Goal: Task Accomplishment & Management: Manage account settings

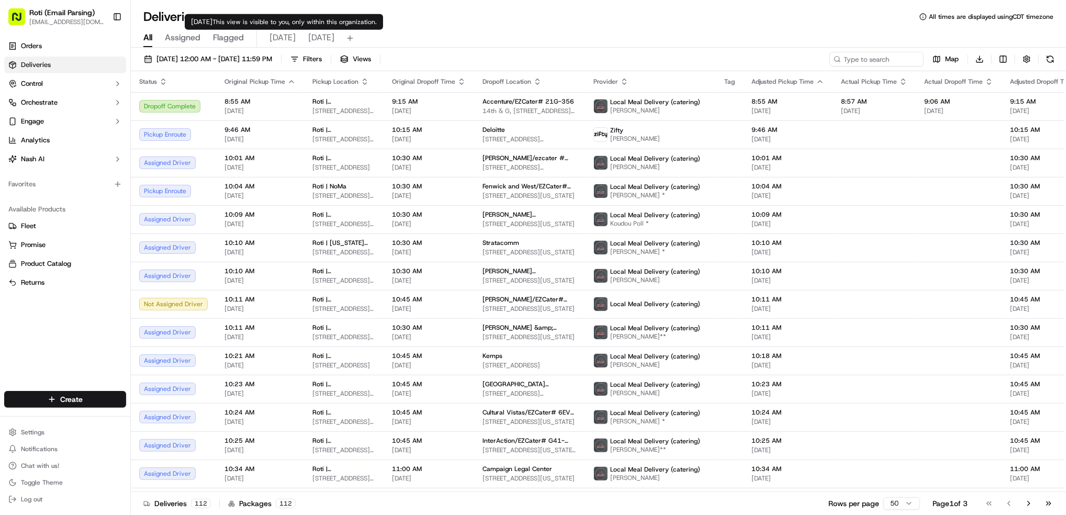
click at [273, 39] on span "today" at bounding box center [282, 37] width 26 height 13
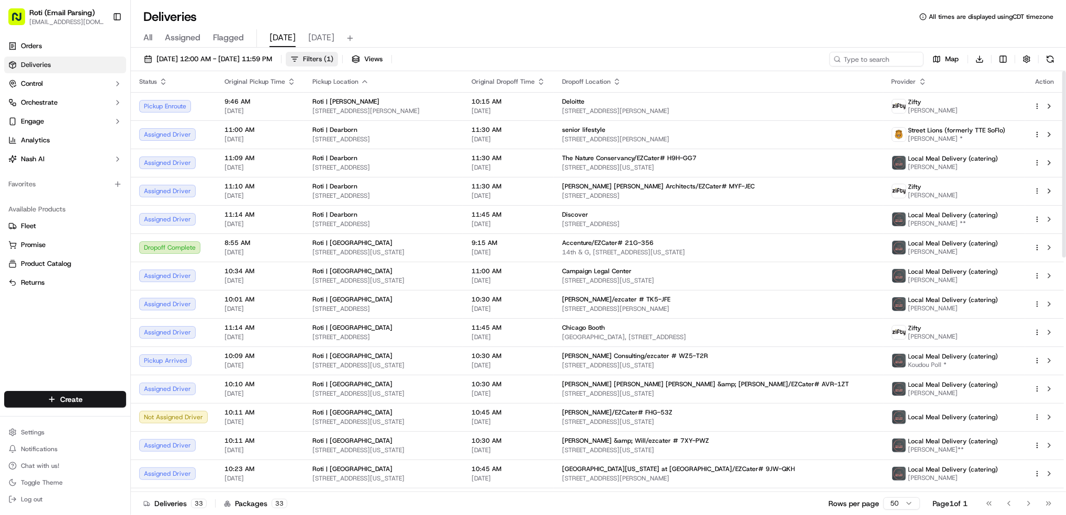
drag, startPoint x: 352, startPoint y: 42, endPoint x: 356, endPoint y: 56, distance: 14.6
click at [350, 48] on div "Deliveries All times are displayed using CDT timezone All Assigned Flagged toda…" at bounding box center [598, 257] width 935 height 515
click at [333, 55] on span "Filters ( 1 )" at bounding box center [318, 58] width 30 height 9
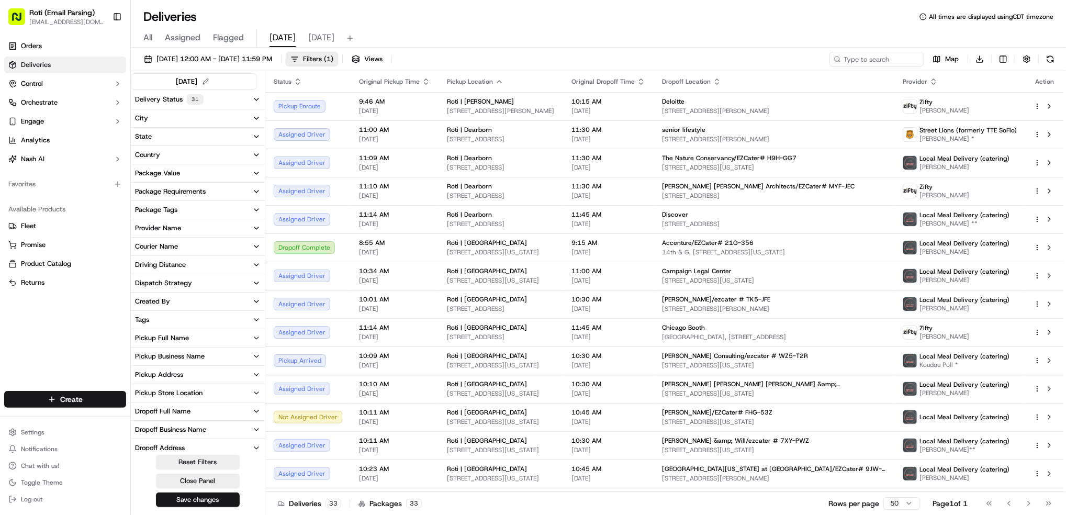
click at [178, 353] on div "Pickup Business Name" at bounding box center [170, 356] width 70 height 9
click at [141, 424] on Park "Roti | St. Louis Park" at bounding box center [139, 424] width 8 height 8
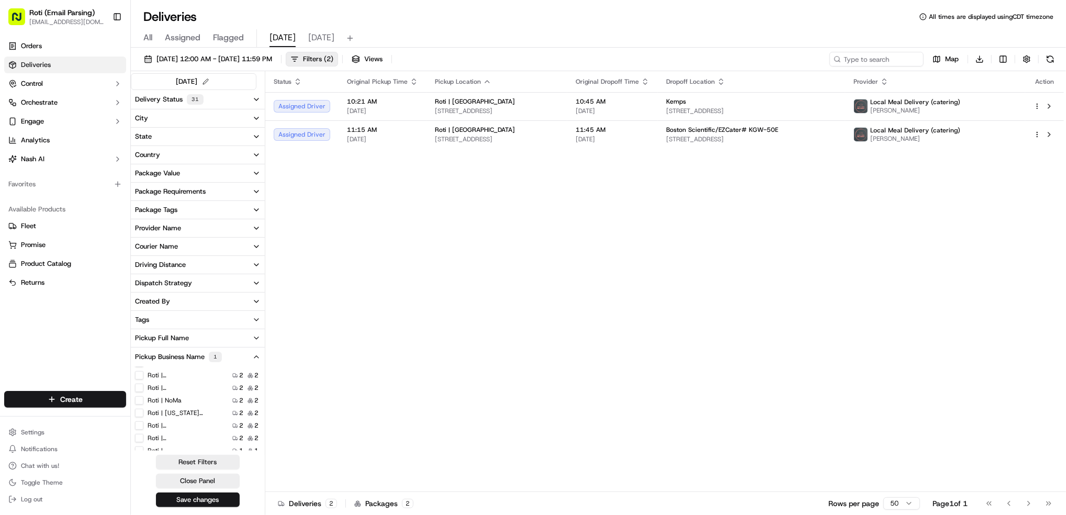
click at [325, 39] on span "tomorrow" at bounding box center [321, 37] width 26 height 13
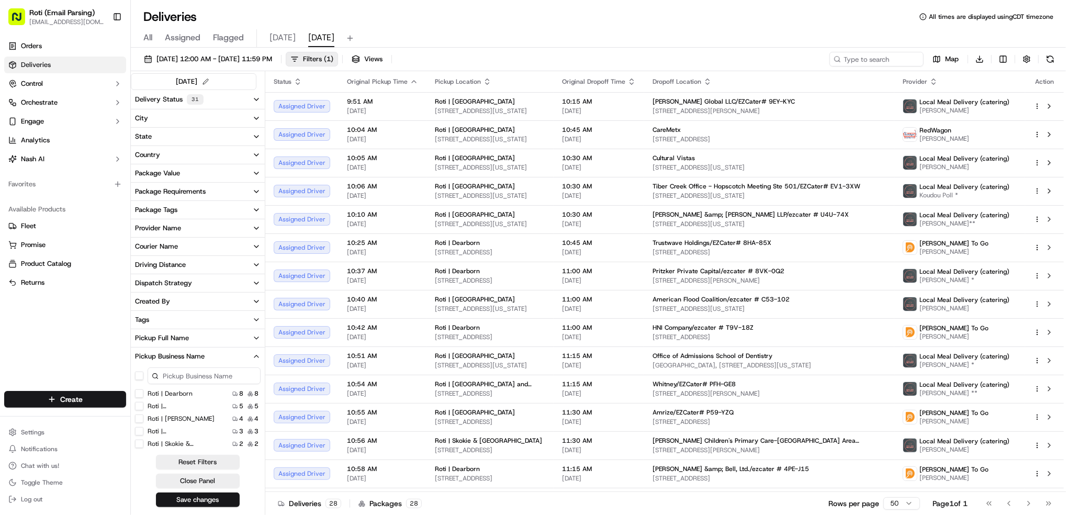
click at [138, 417] on Adams "Roti | Adams" at bounding box center [139, 418] width 8 height 8
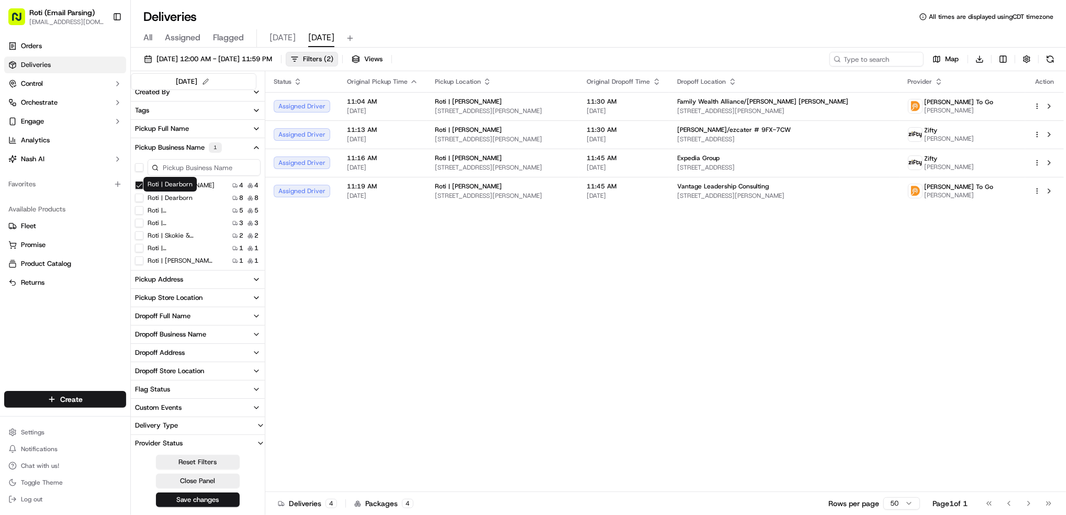
click at [178, 198] on label "Roti | Dearborn" at bounding box center [170, 198] width 45 height 8
click at [143, 198] on Dearborn "Roti | Dearborn" at bounding box center [139, 198] width 8 height 8
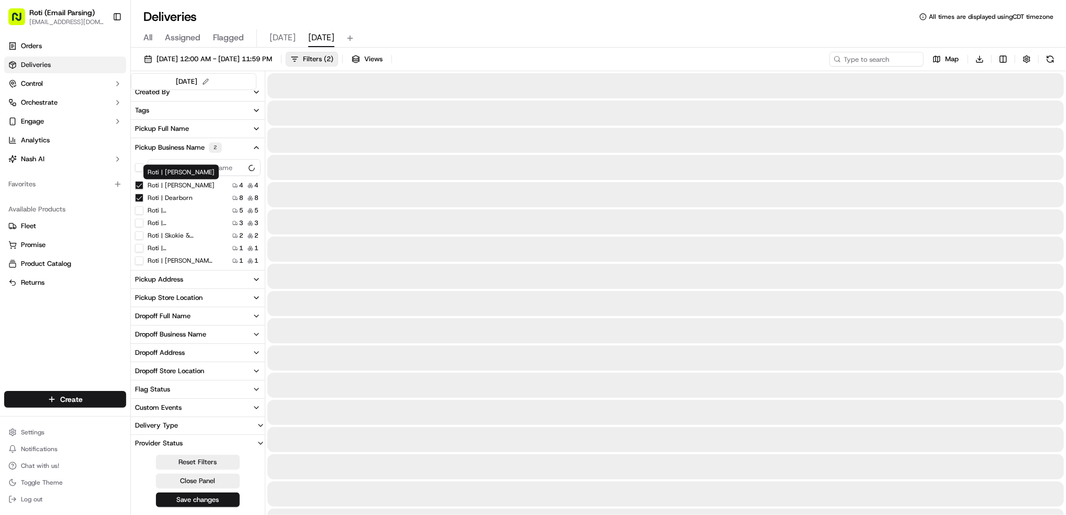
click at [138, 184] on Adams "Roti | Adams" at bounding box center [139, 185] width 8 height 8
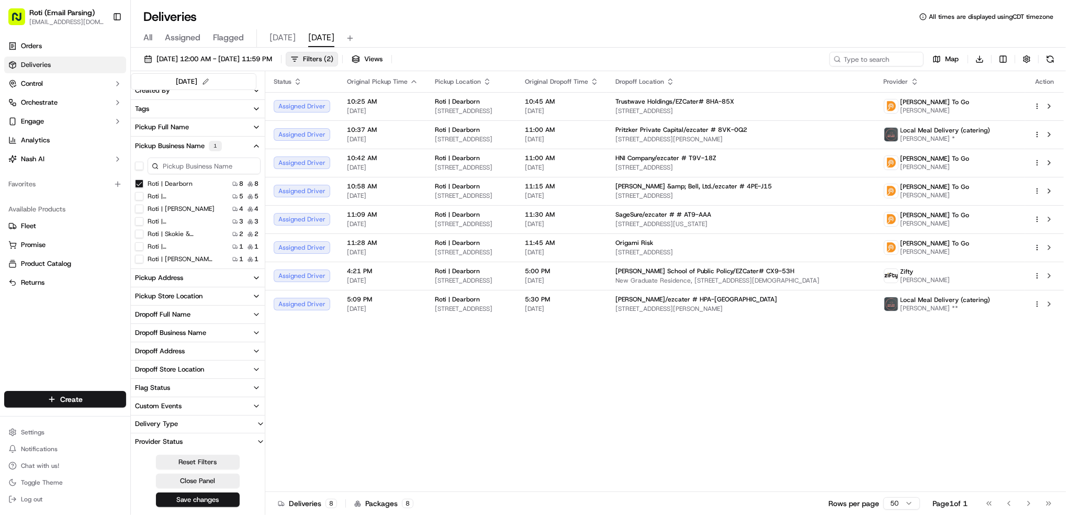
click at [140, 195] on Street "Roti | K Street" at bounding box center [139, 196] width 8 height 8
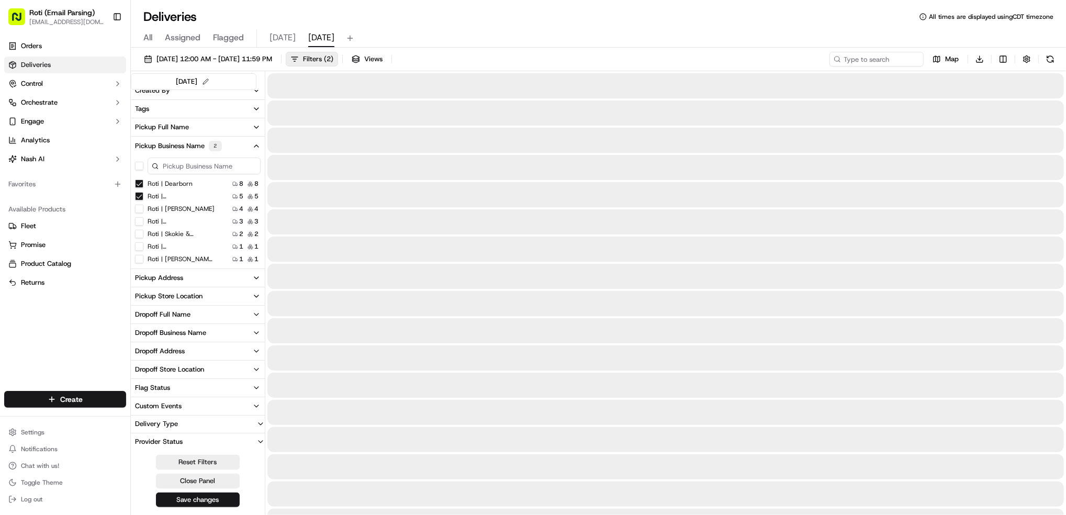
click at [139, 185] on Dearborn "Roti | Dearborn" at bounding box center [139, 183] width 8 height 8
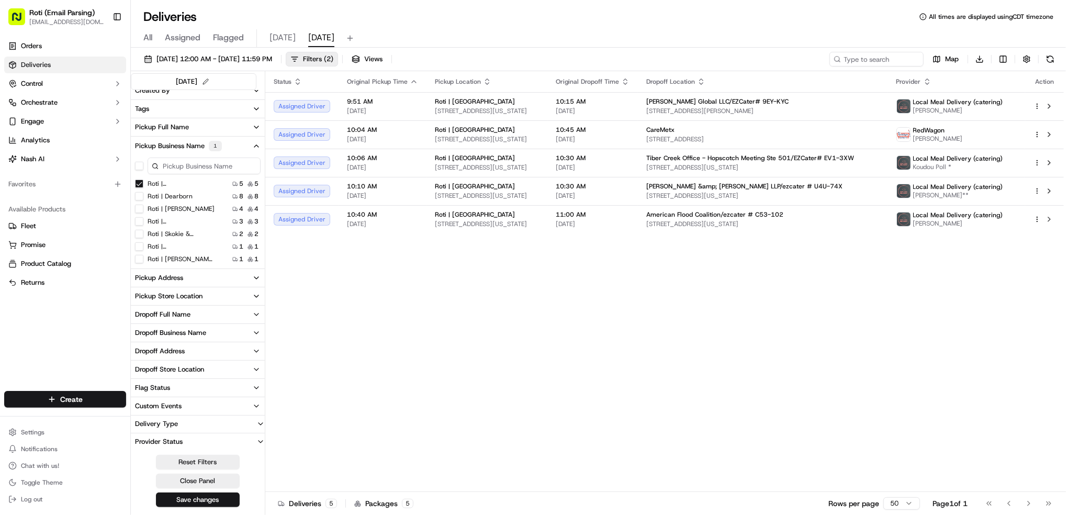
click at [137, 251] on div "Roti | F Street 1 1" at bounding box center [198, 246] width 134 height 10
click at [137, 249] on Street "Roti | F Street" at bounding box center [139, 246] width 8 height 8
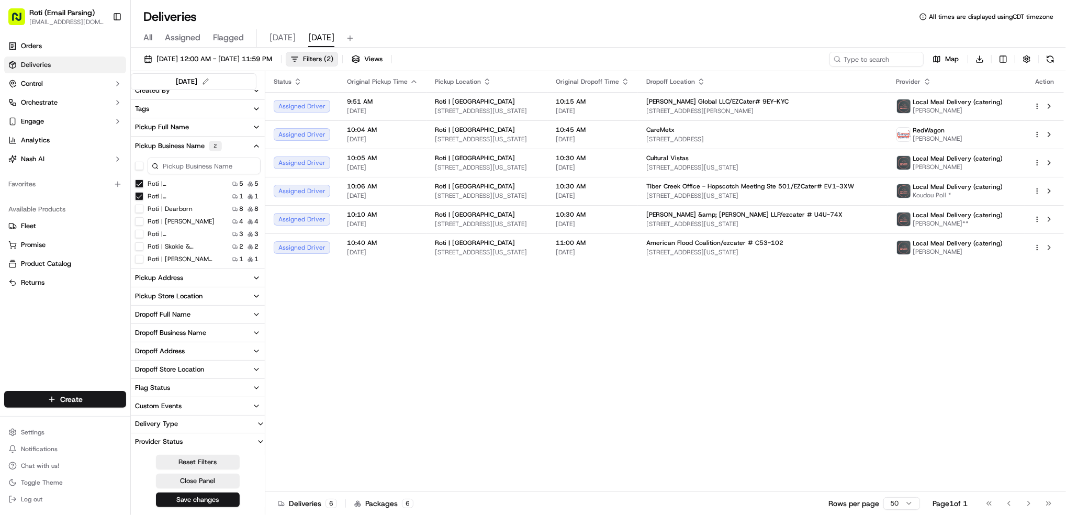
click at [141, 183] on Street "Roti | K Street" at bounding box center [139, 183] width 8 height 8
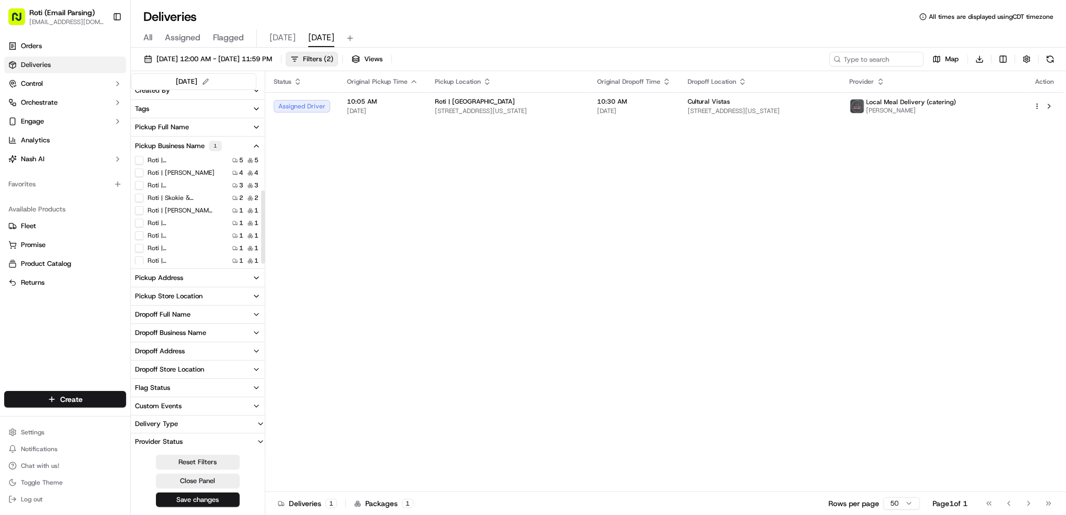
scroll to position [52, 0]
click at [182, 260] on label "Roti | Oak Brook" at bounding box center [181, 257] width 67 height 8
click at [143, 260] on Brook "Roti | Oak Brook" at bounding box center [139, 257] width 8 height 8
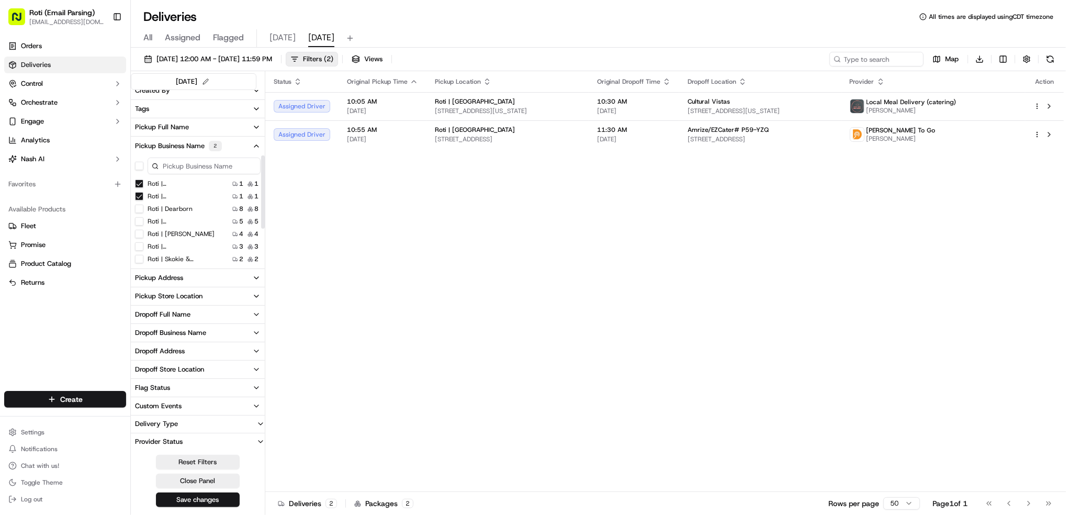
click at [138, 184] on Street "Roti | F Street" at bounding box center [139, 183] width 8 height 8
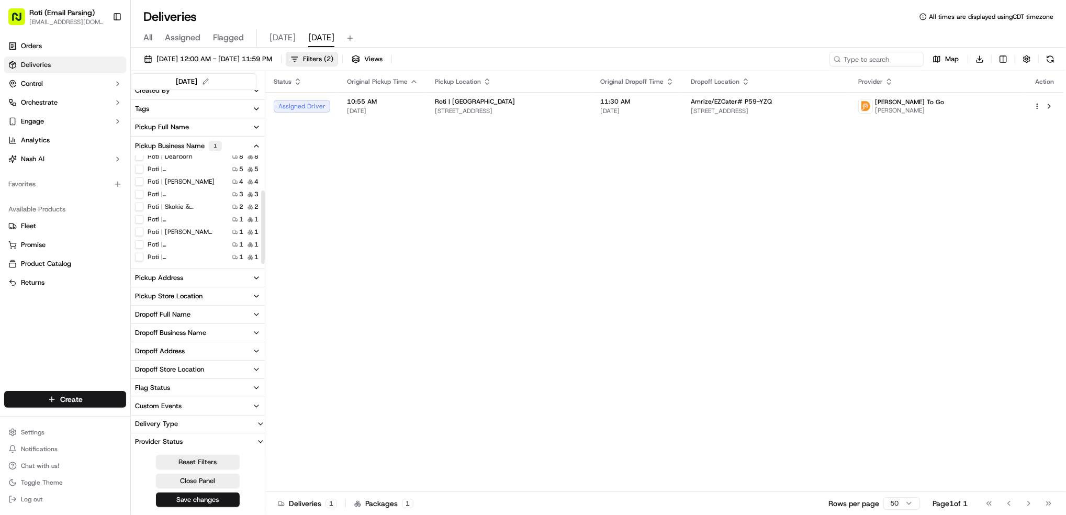
scroll to position [52, 0]
click at [137, 195] on Dundee "Roti | Skokie & [GEOGRAPHIC_DATA]" at bounding box center [139, 194] width 8 height 8
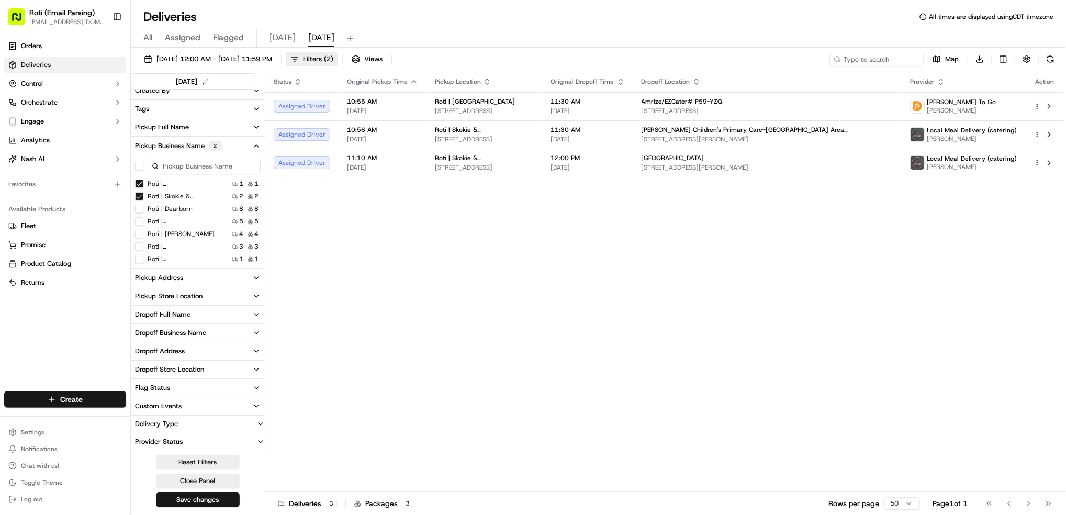
click at [136, 182] on Brook "Roti | Oak Brook" at bounding box center [139, 183] width 8 height 8
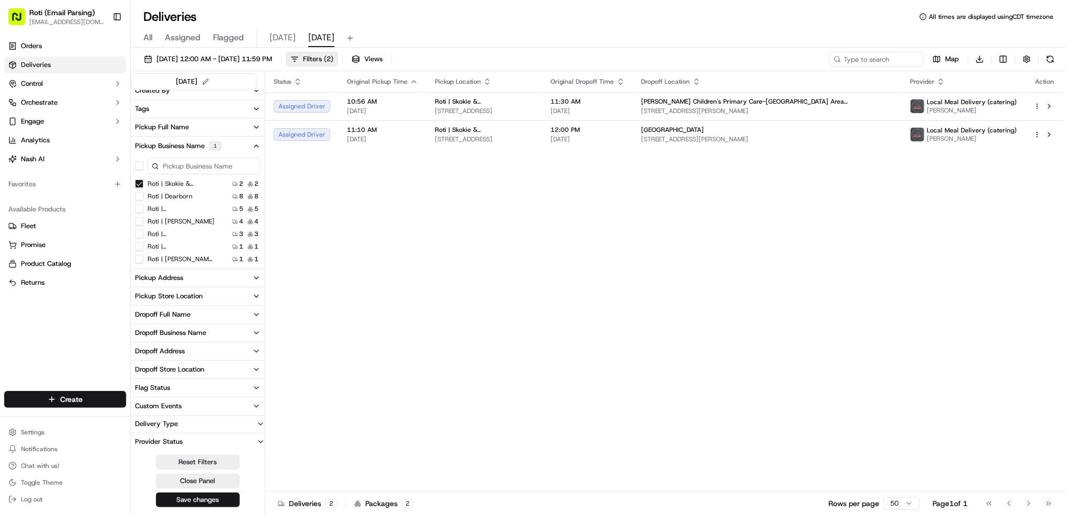
click at [139, 230] on Michigan "Roti | Lake and Michigan" at bounding box center [139, 234] width 8 height 8
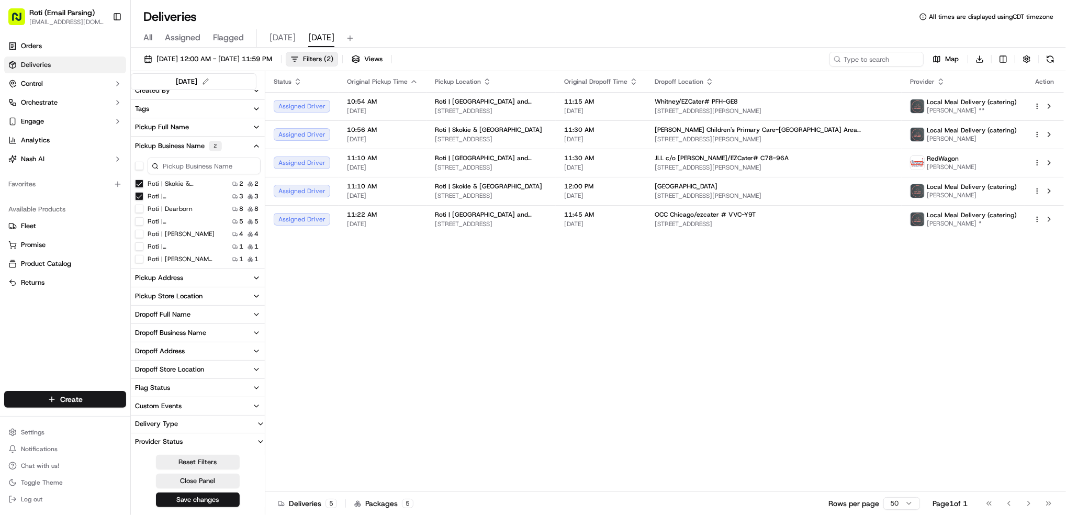
click at [136, 182] on Dundee "Roti | Skokie & [GEOGRAPHIC_DATA]" at bounding box center [139, 183] width 8 height 8
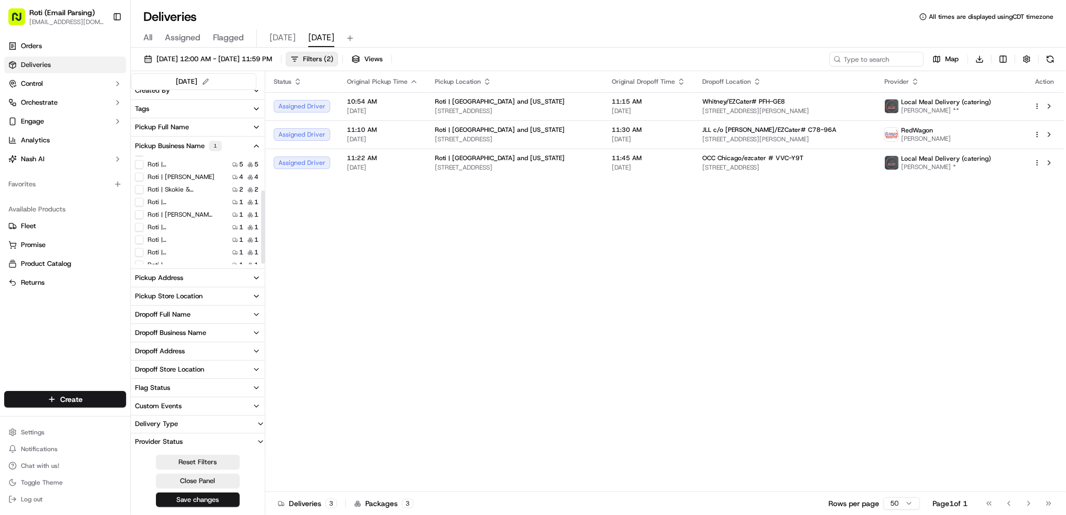
scroll to position [52, 0]
click at [181, 219] on label "Roti | IDS Center" at bounding box center [181, 220] width 67 height 8
click at [143, 219] on Center "Roti | IDS Center" at bounding box center [139, 220] width 8 height 8
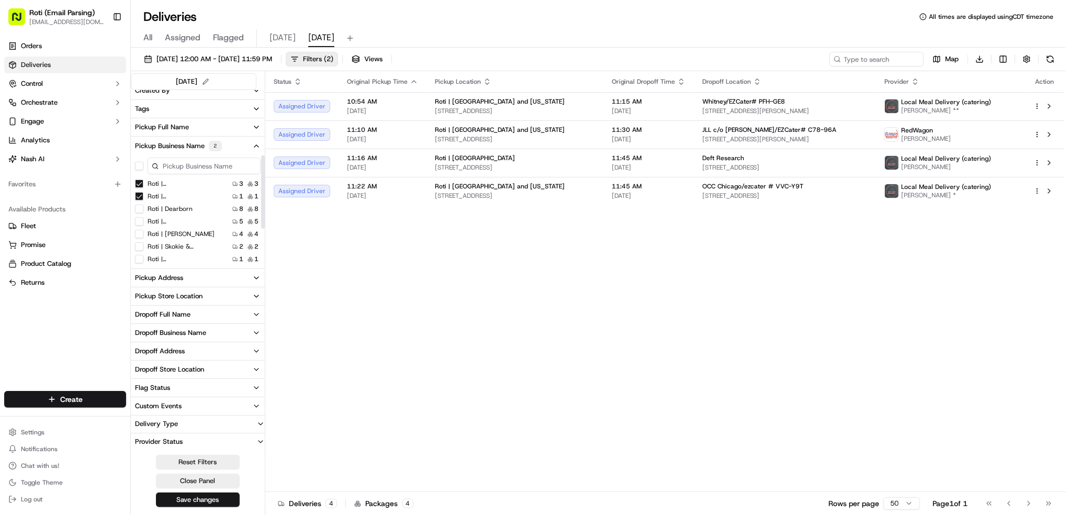
click at [139, 186] on Michigan "Roti | Lake and Michigan" at bounding box center [139, 183] width 8 height 8
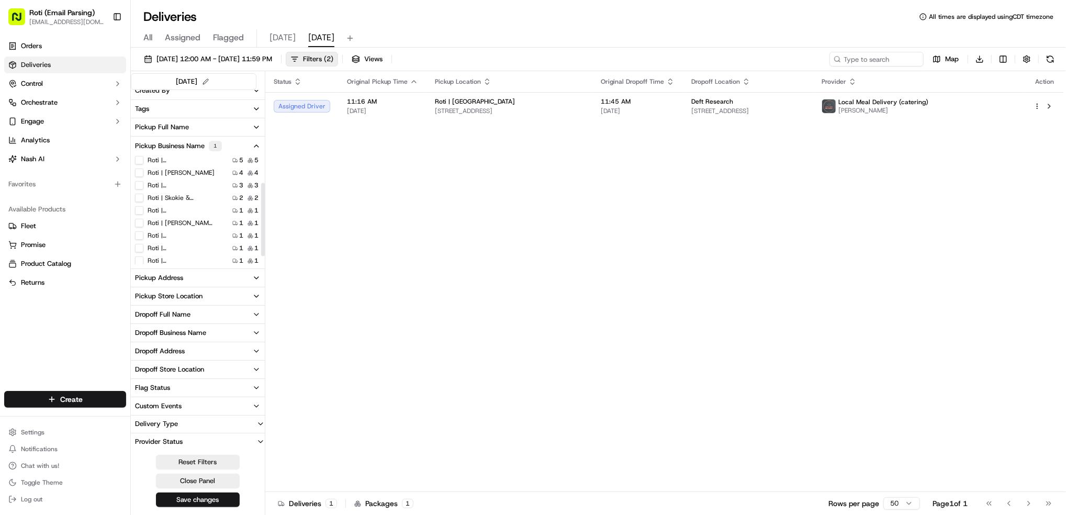
scroll to position [52, 0]
click at [190, 223] on div "Roti | University of MN Roti | University of MN" at bounding box center [188, 218] width 88 height 15
click at [138, 217] on Farms "Roti | Mellody Farms" at bounding box center [139, 220] width 8 height 8
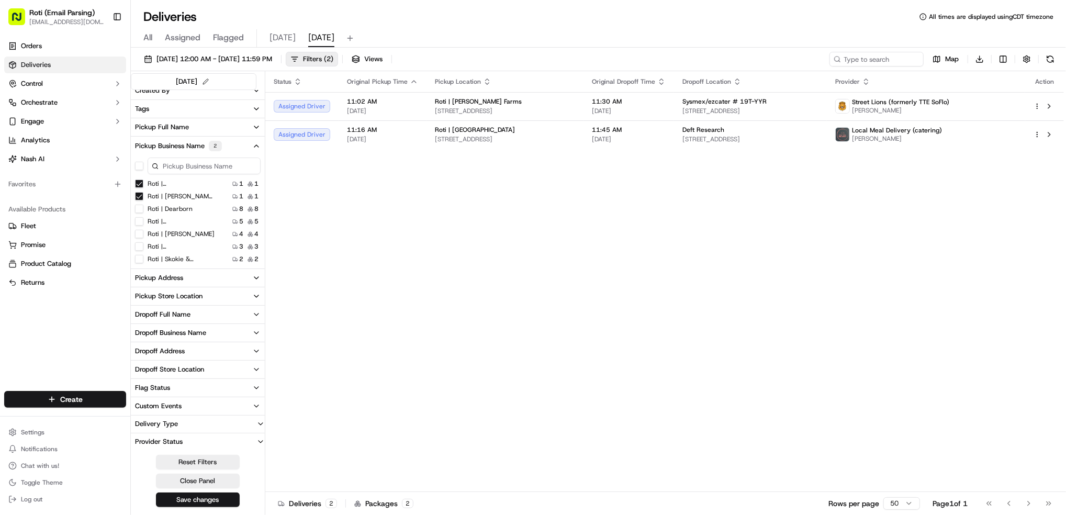
click at [139, 185] on Center "Roti | IDS Center" at bounding box center [139, 183] width 8 height 8
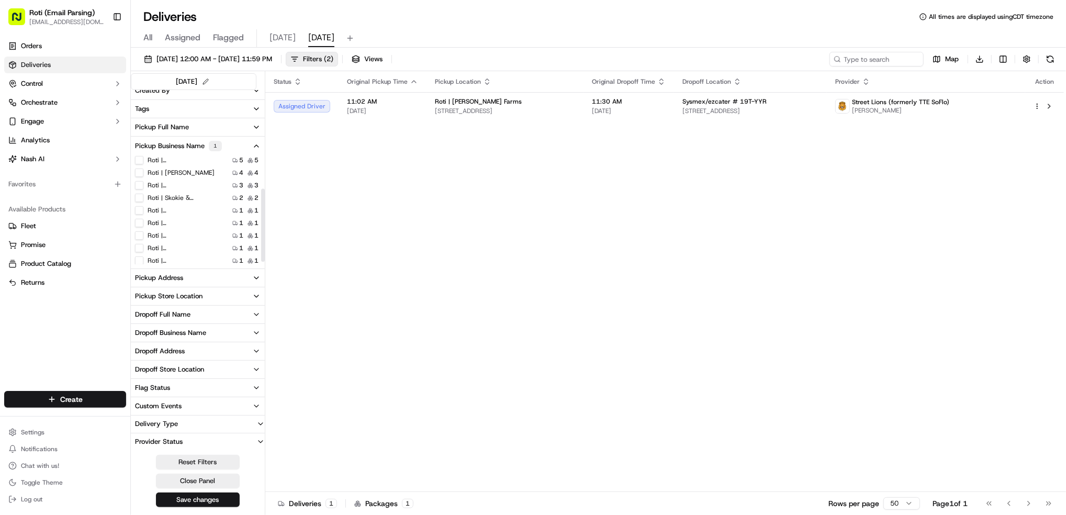
scroll to position [52, 0]
click at [198, 233] on label "Roti | University of MN" at bounding box center [181, 232] width 67 height 8
click at [143, 233] on MN "Roti | University of MN" at bounding box center [139, 232] width 8 height 8
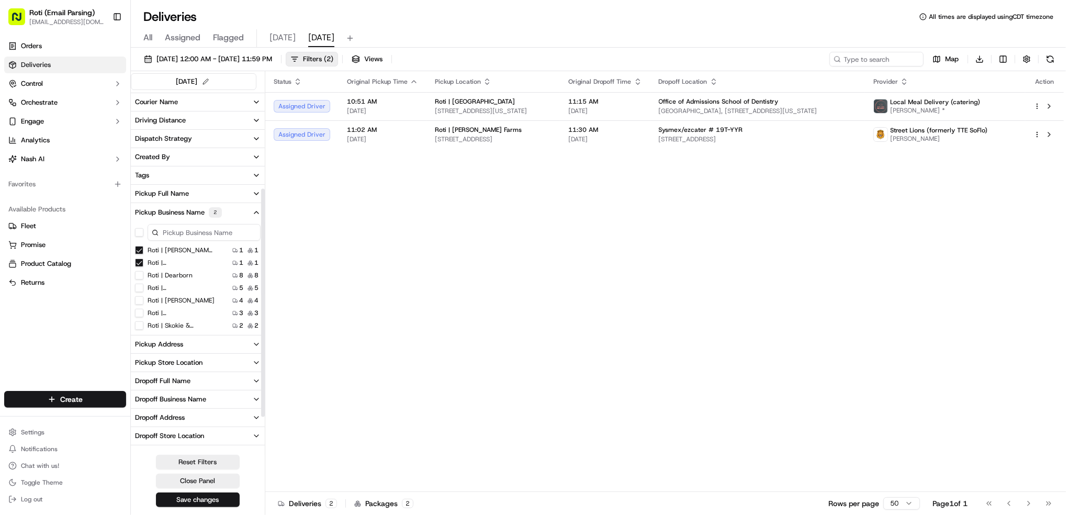
scroll to position [141, 0]
click at [138, 253] on Farms "Roti | Mellody Farms" at bounding box center [139, 254] width 8 height 8
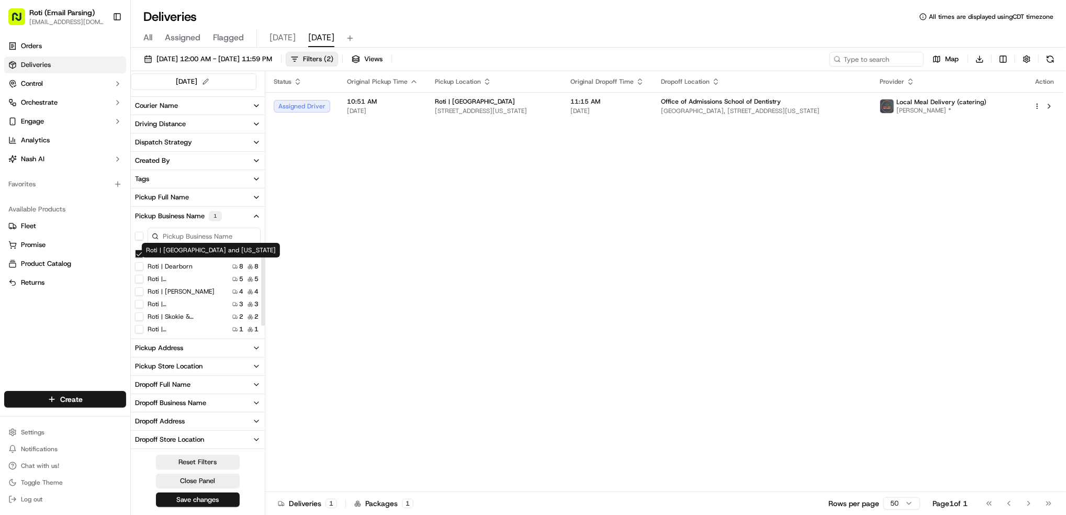
scroll to position [52, 0]
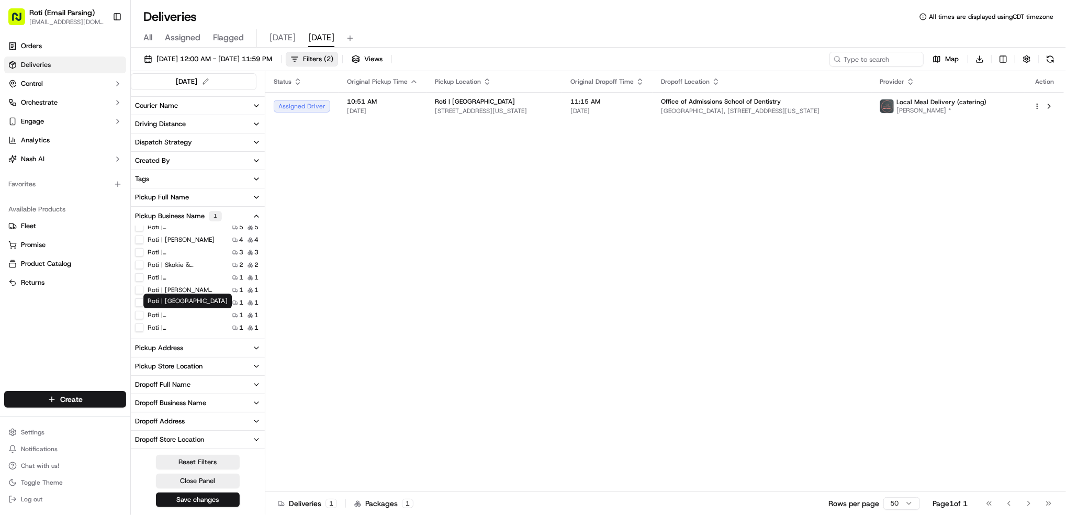
click at [188, 316] on label "Roti | West Loop" at bounding box center [181, 315] width 67 height 8
click at [143, 316] on Loop "Roti | West Loop" at bounding box center [139, 315] width 8 height 8
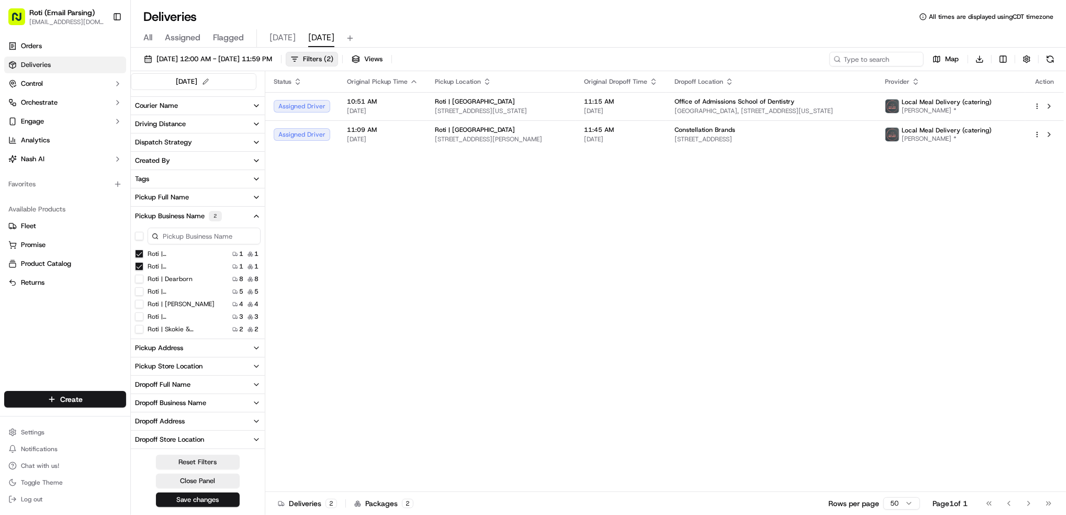
click at [138, 250] on MN "Roti | University of MN" at bounding box center [139, 254] width 8 height 8
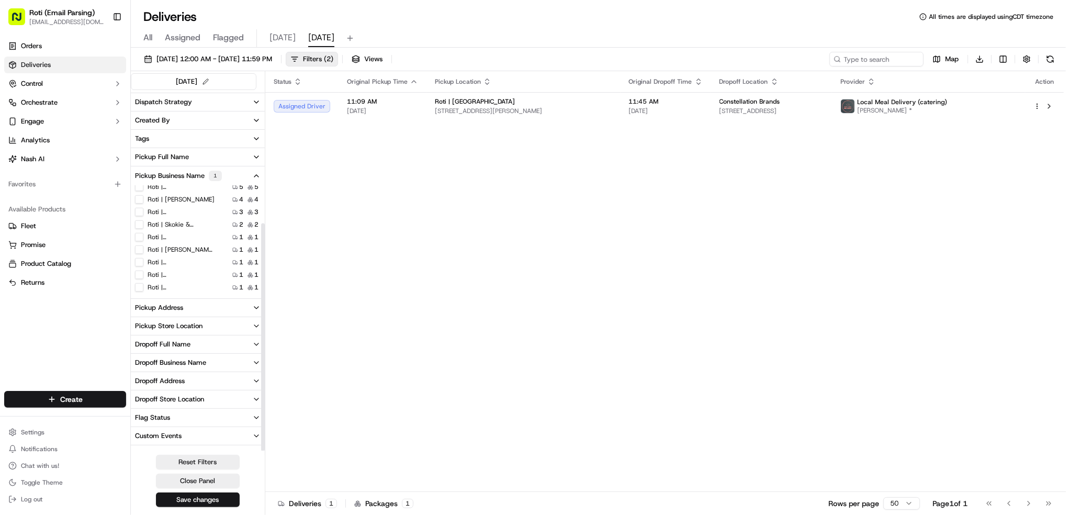
scroll to position [211, 0]
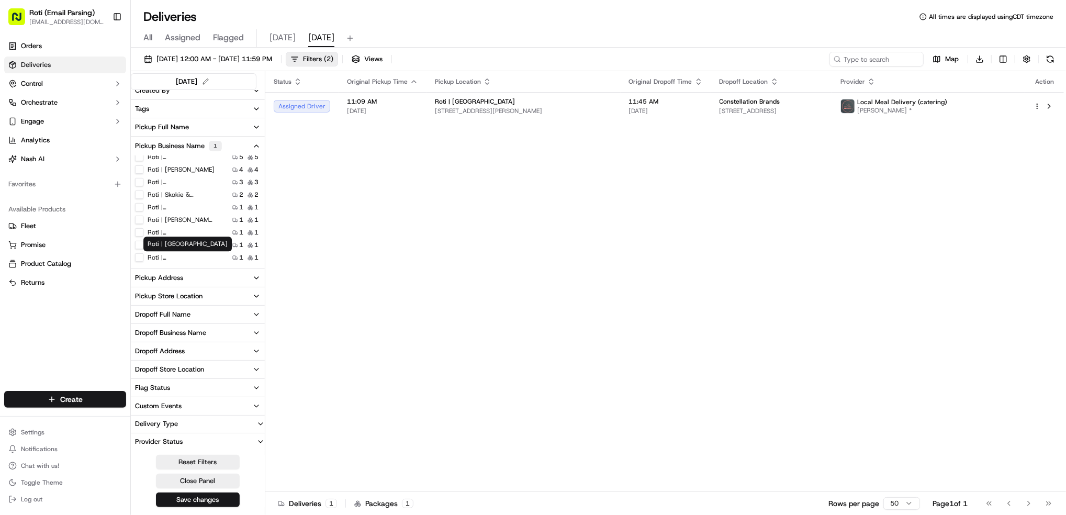
click at [181, 260] on label "Roti | Oak Brook" at bounding box center [181, 257] width 67 height 8
click at [143, 260] on Brook "Roti | Oak Brook" at bounding box center [139, 257] width 8 height 8
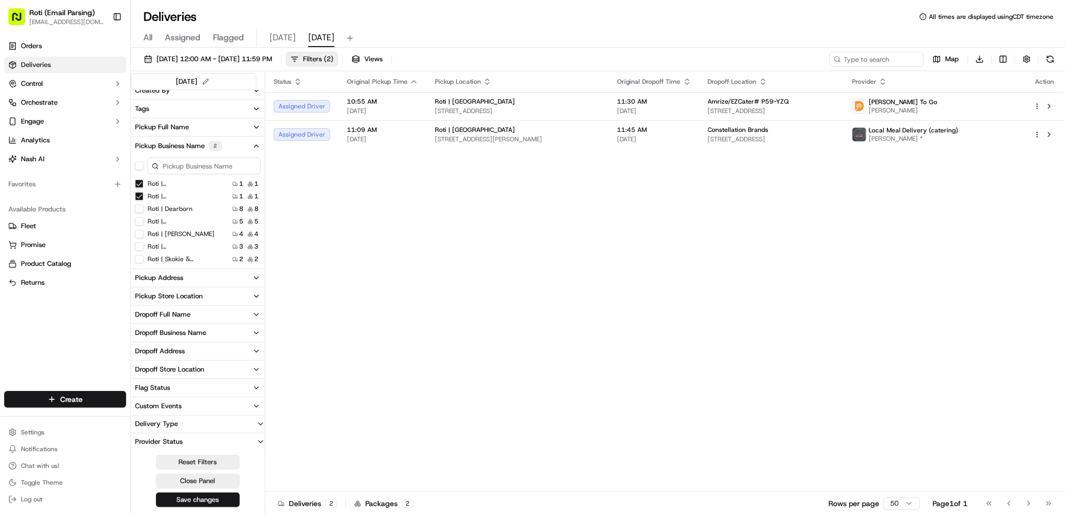
click at [139, 183] on Loop "Roti | West Loop" at bounding box center [139, 183] width 8 height 8
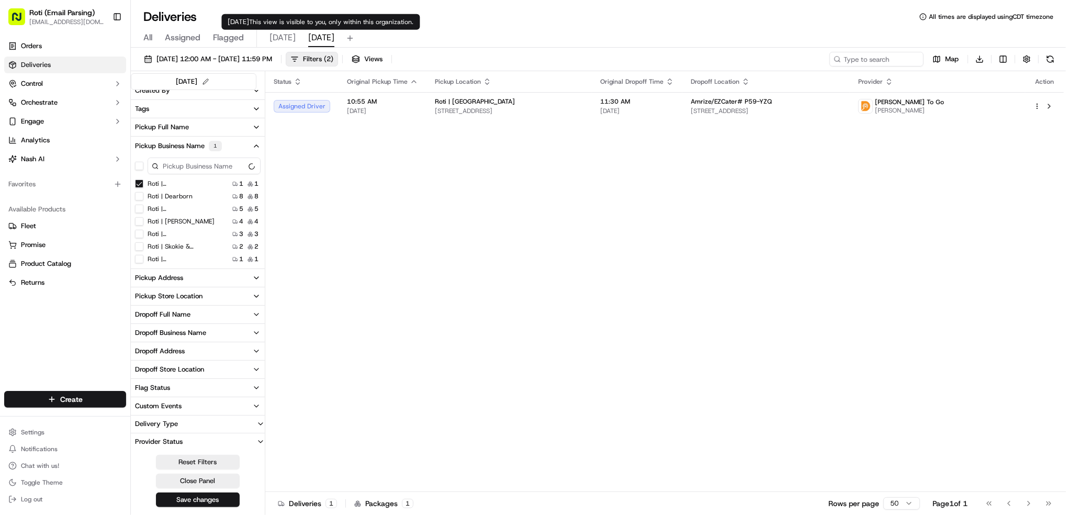
click at [273, 39] on span "today" at bounding box center [282, 37] width 26 height 13
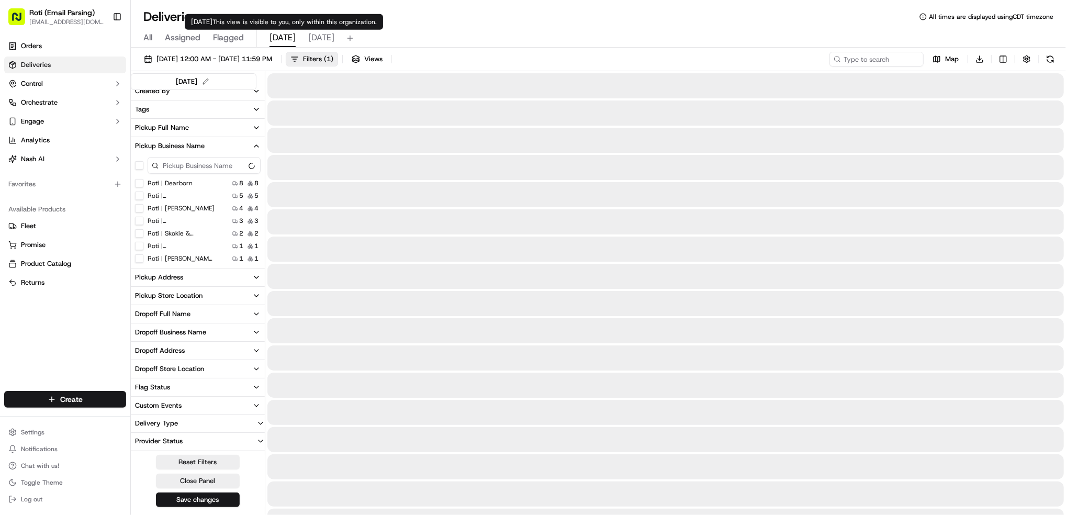
scroll to position [210, 0]
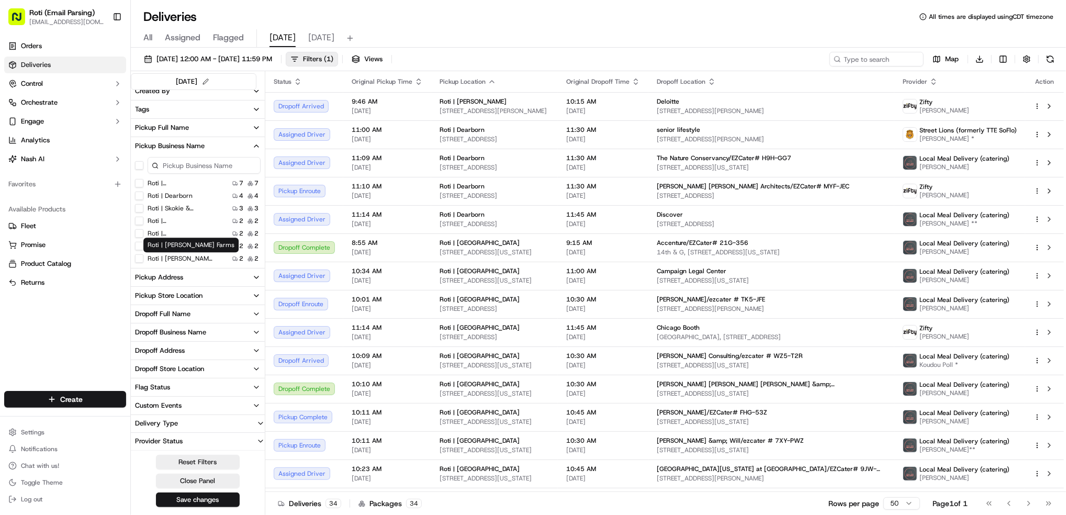
click at [191, 260] on label "Roti | Mellody Farms" at bounding box center [181, 258] width 67 height 8
click at [143, 260] on Farms "Roti | Mellody Farms" at bounding box center [139, 258] width 8 height 8
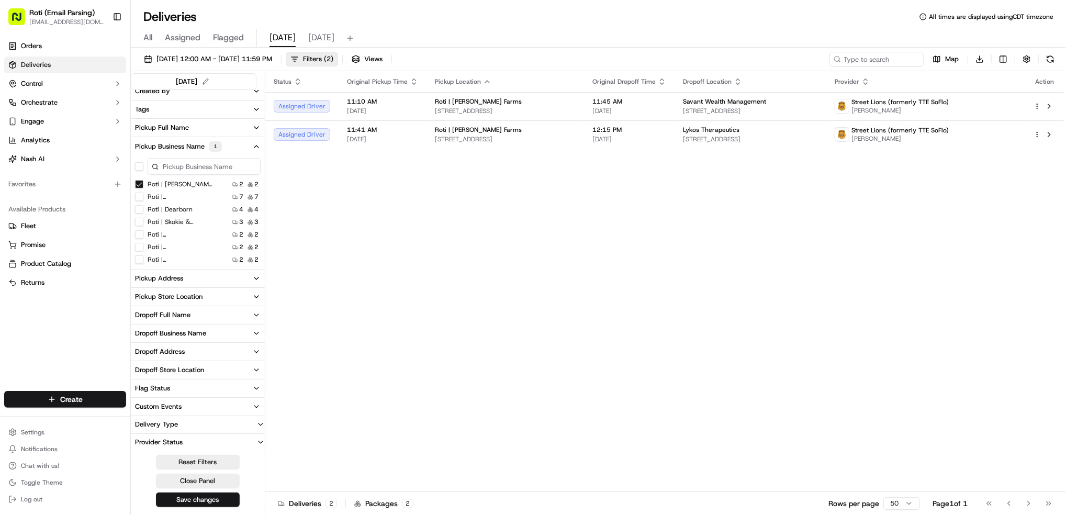
click at [138, 185] on Farms "Roti | Mellody Farms" at bounding box center [139, 184] width 8 height 8
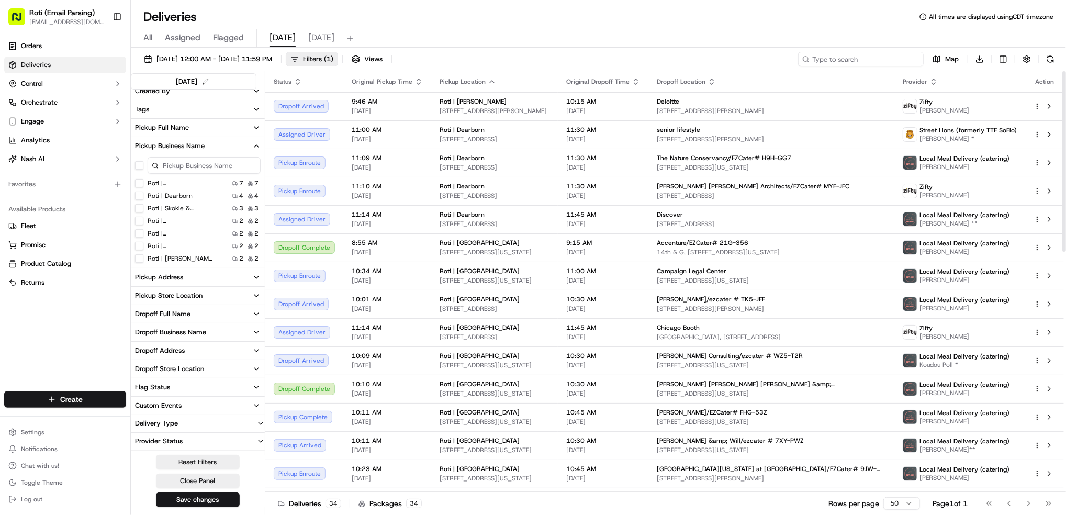
click at [876, 64] on input at bounding box center [861, 59] width 126 height 15
paste input "Deloitte"
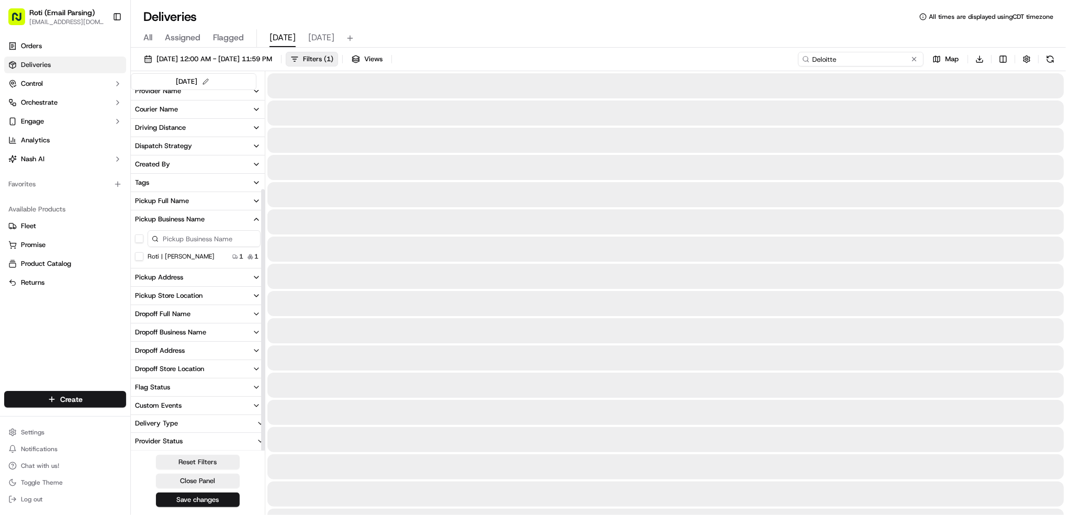
scroll to position [137, 0]
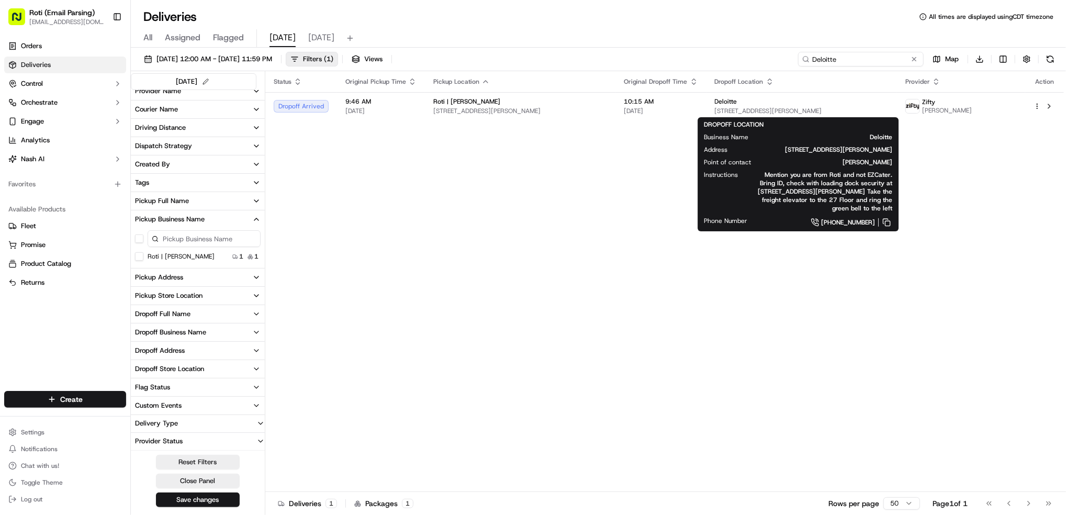
type input "Deloitte"
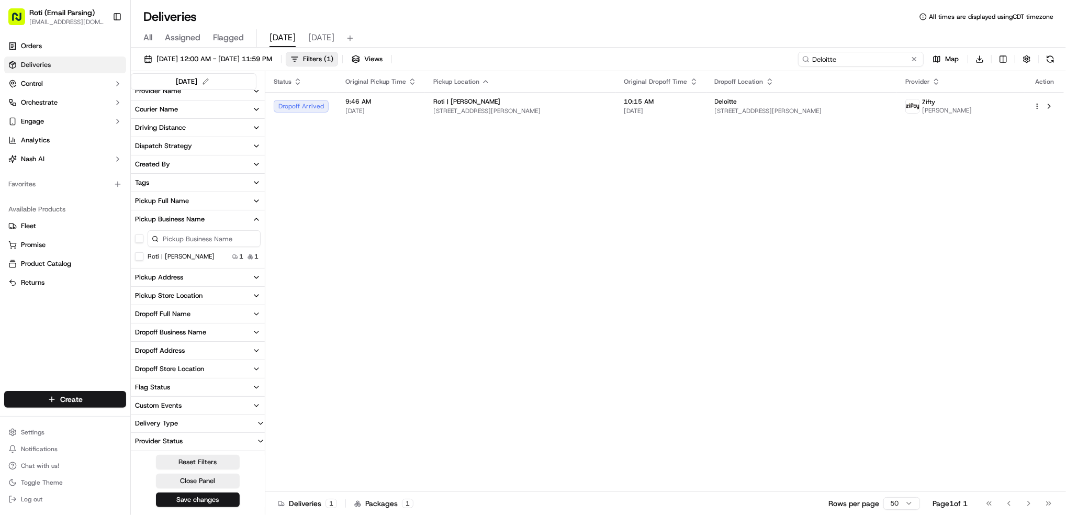
drag, startPoint x: 863, startPoint y: 55, endPoint x: 463, endPoint y: 2, distance: 403.9
click at [641, 25] on div "Deliveries All times are displayed using CDT timezone All Assigned Flagged toda…" at bounding box center [598, 257] width 935 height 515
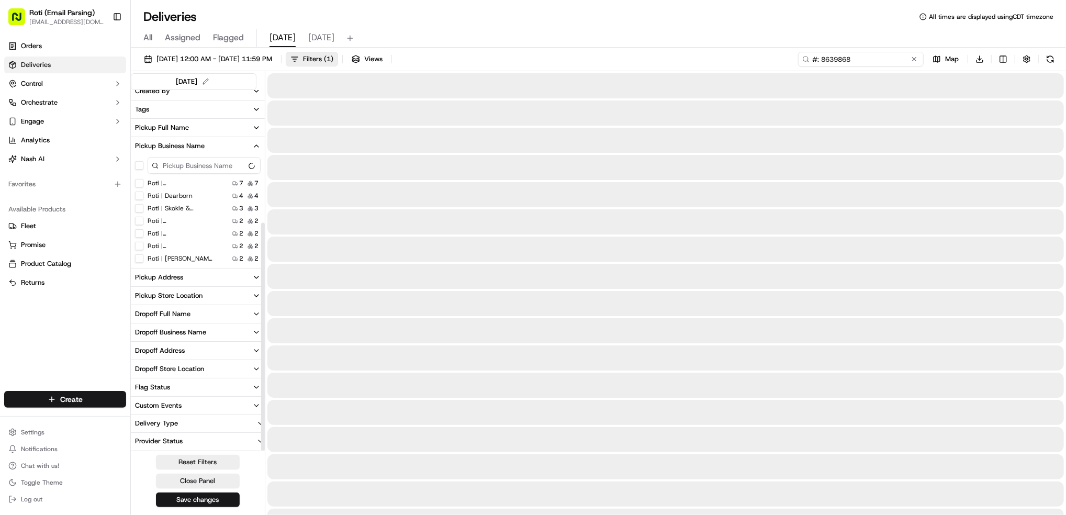
scroll to position [137, 0]
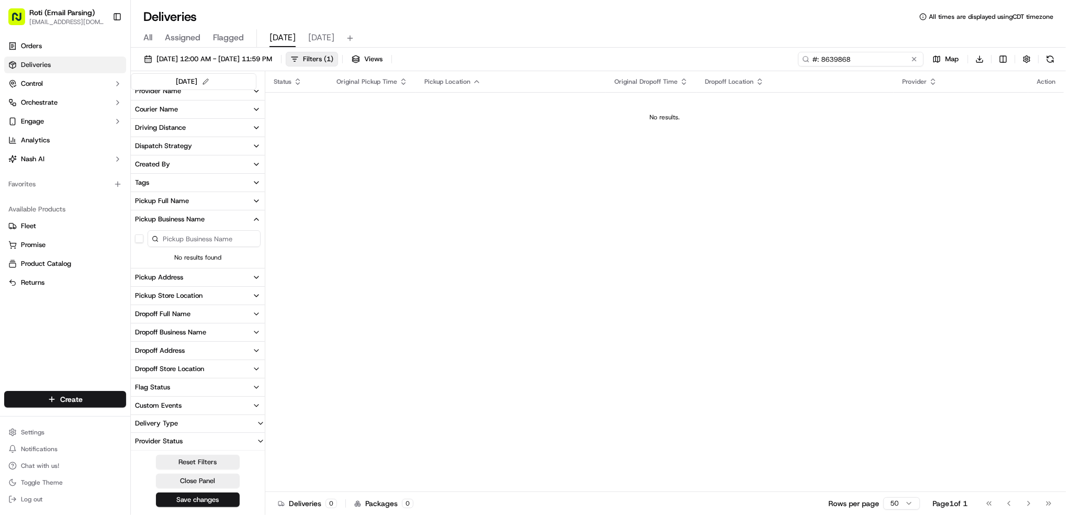
drag, startPoint x: 821, startPoint y: 61, endPoint x: 734, endPoint y: 50, distance: 88.1
click at [734, 50] on div "09/15/2025 12:00 AM - 09/15/2025 11:59 PM Filters ( 1 ) Views #: 8639868 Map Do…" at bounding box center [598, 282] width 935 height 469
type input "8639868"
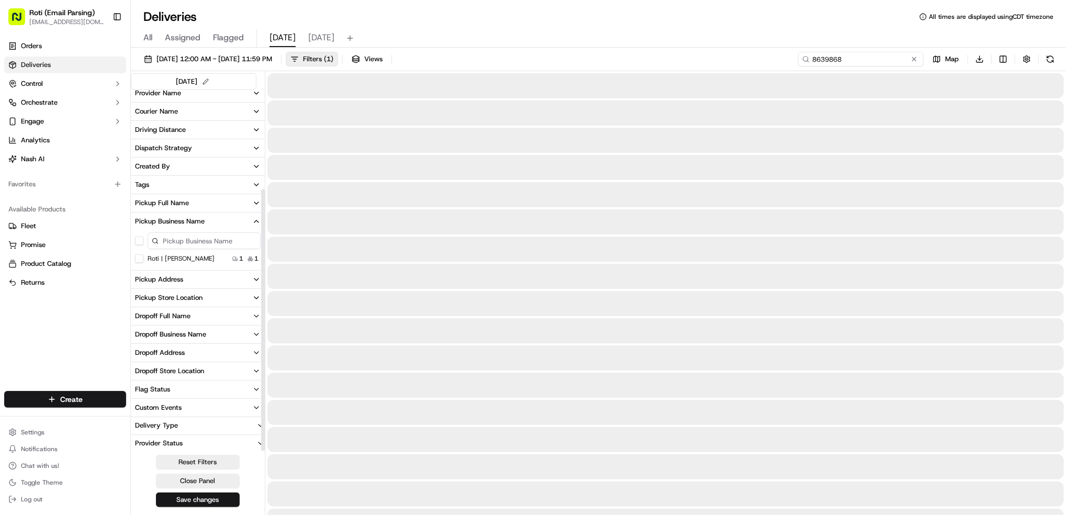
scroll to position [137, 0]
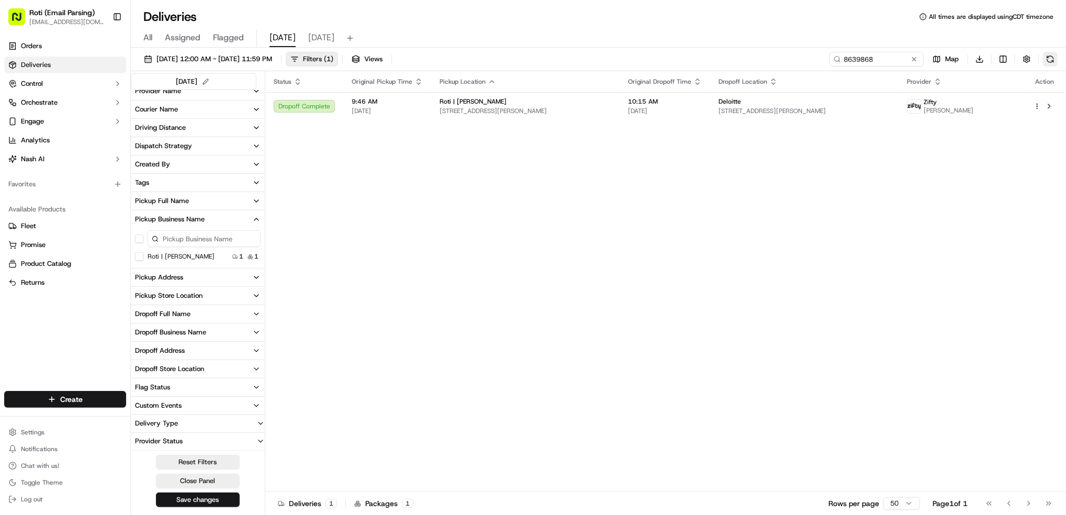
click at [1048, 60] on button at bounding box center [1050, 59] width 15 height 15
click at [1052, 103] on button at bounding box center [1049, 106] width 13 height 13
click at [272, 60] on span "09/15/2025 12:00 AM - 09/15/2025 11:59 PM" at bounding box center [214, 58] width 116 height 9
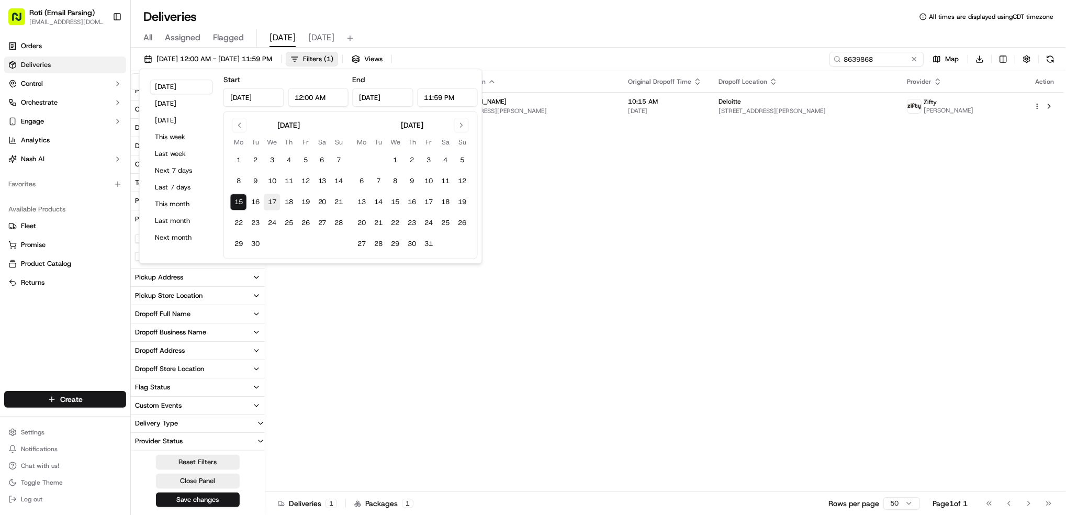
click at [269, 204] on button "17" at bounding box center [272, 202] width 17 height 17
type input "Sep 17, 2025"
click at [915, 61] on button at bounding box center [914, 59] width 10 height 10
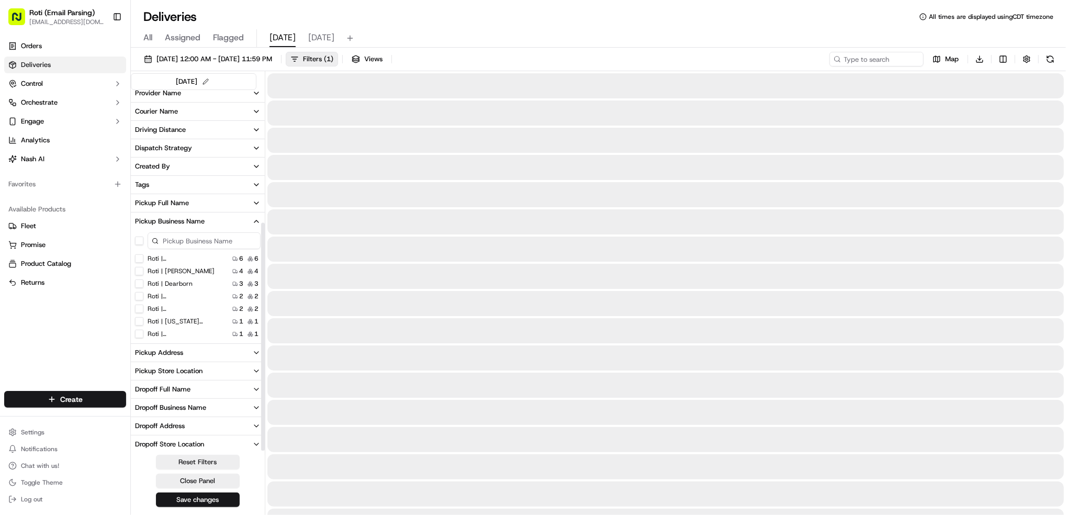
scroll to position [210, 0]
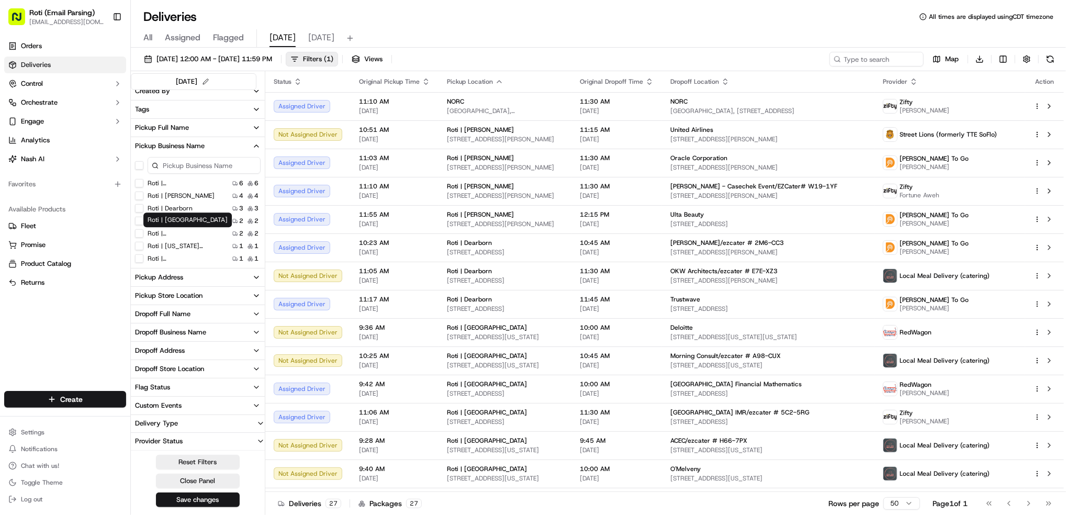
click at [138, 234] on Park "Roti | Hyde Park" at bounding box center [139, 233] width 8 height 8
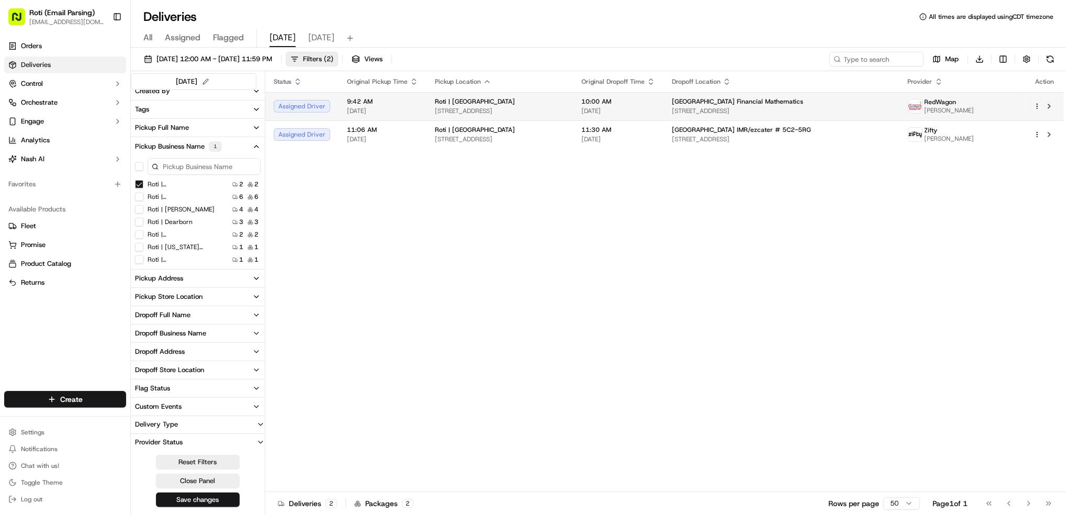
click at [1035, 105] on html "Roti (Email Parsing) jnavarro@roti.com Toggle Sidebar Orders Deliveries Control…" at bounding box center [533, 257] width 1066 height 515
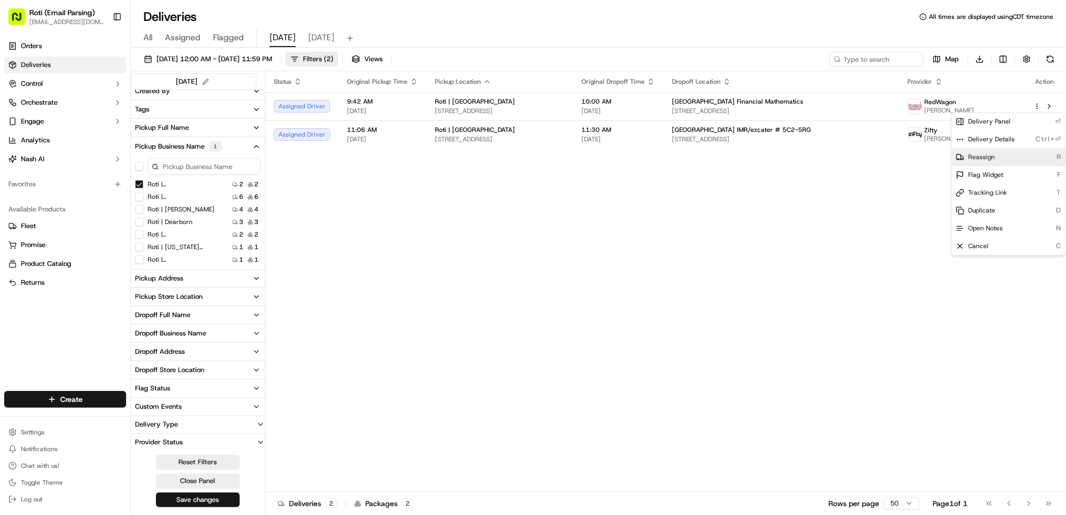
click at [995, 156] on div "Reassign R" at bounding box center [1009, 157] width 114 height 18
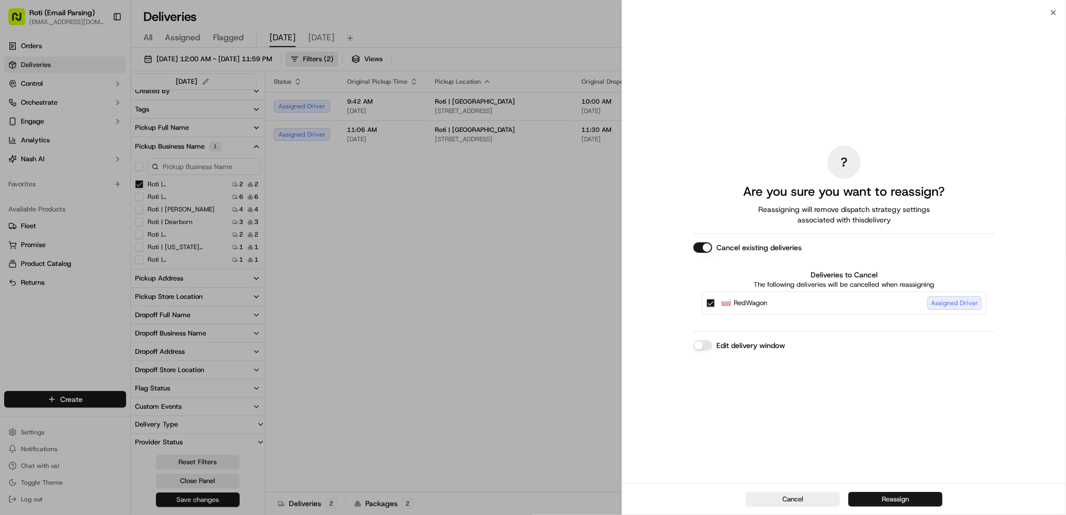
click at [900, 497] on button "Reassign" at bounding box center [895, 499] width 94 height 15
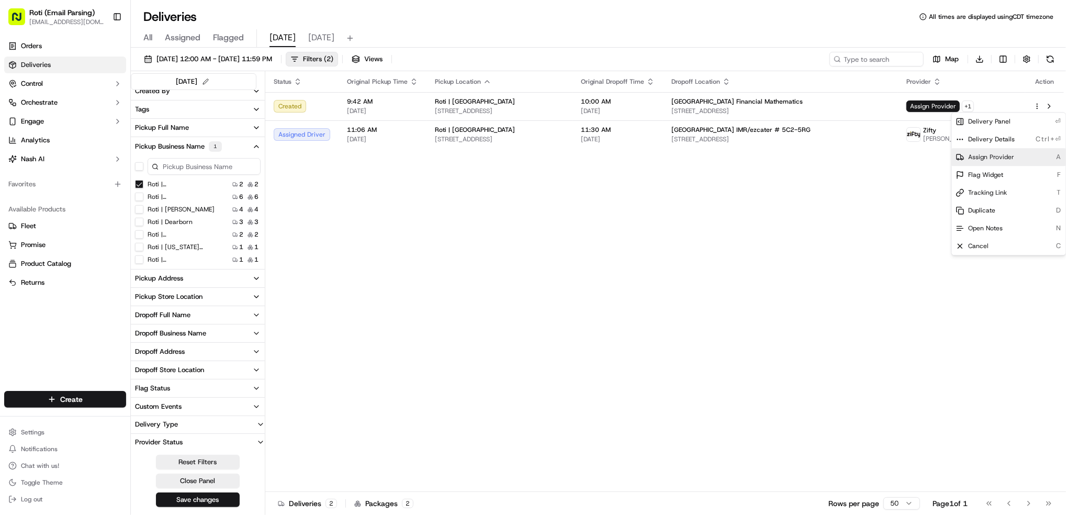
click at [986, 153] on span "Assign Provider" at bounding box center [992, 157] width 46 height 8
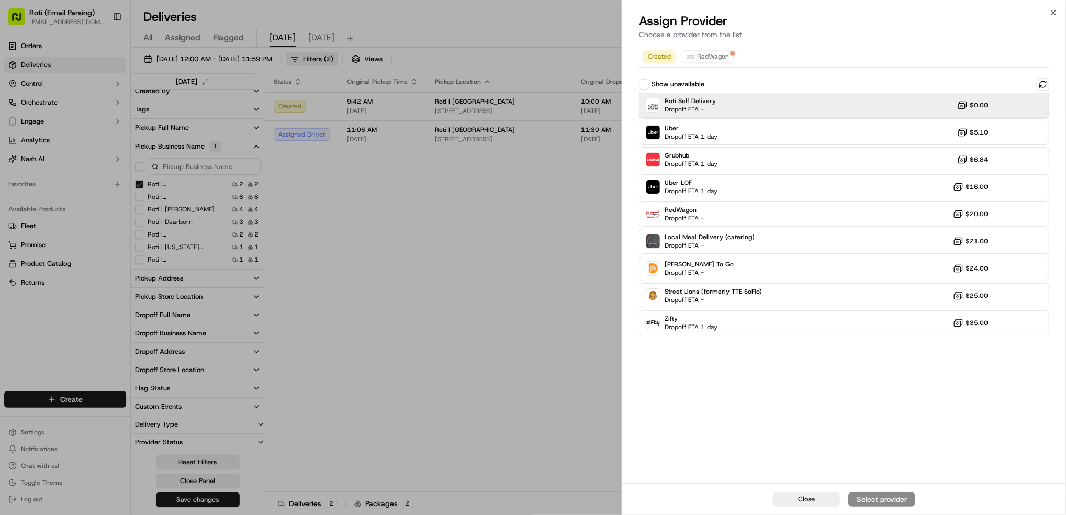
click at [664, 106] on div "Roti Self Delivery Dropoff ETA -" at bounding box center [681, 105] width 70 height 17
click at [900, 499] on div "Assign Provider" at bounding box center [881, 499] width 51 height 10
click at [900, 499] on div "Close" at bounding box center [844, 499] width 444 height 32
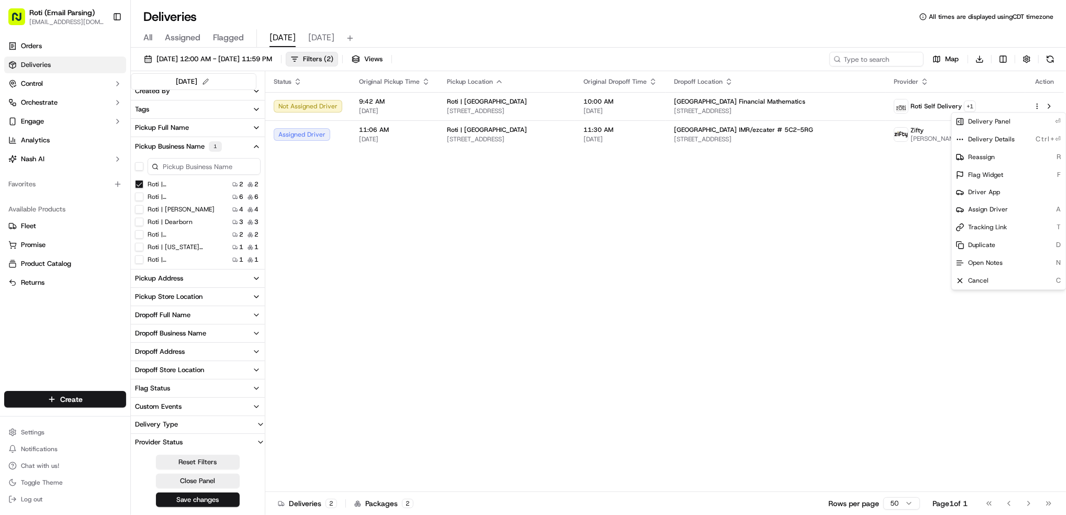
click at [807, 241] on div "Status Original Pickup Time Pickup Location Original Dropoff Time Dropoff Locat…" at bounding box center [664, 281] width 798 height 421
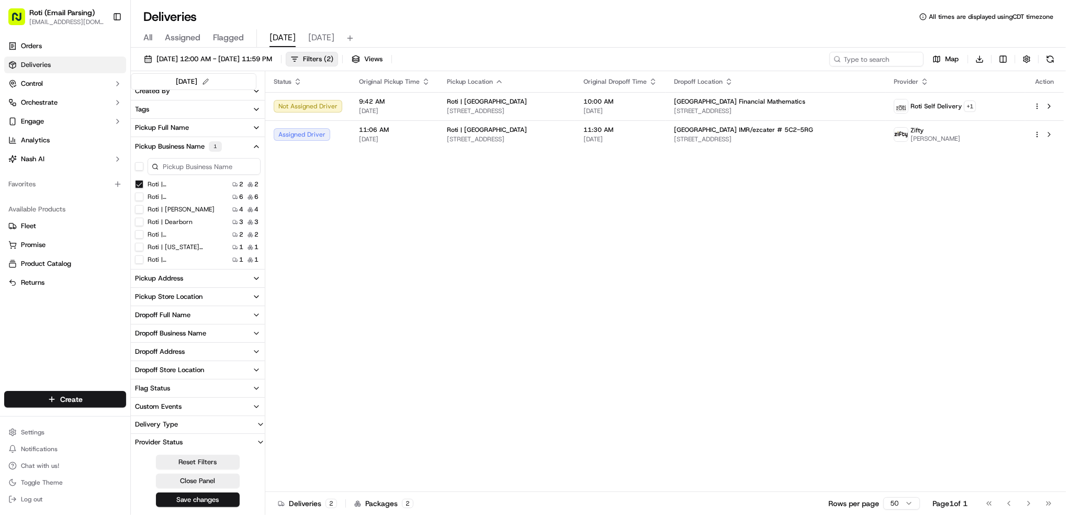
click at [133, 185] on div "Roti | Hyde Park 2 2" at bounding box center [198, 184] width 134 height 10
click at [140, 183] on Park "Roti | Hyde Park" at bounding box center [139, 184] width 8 height 8
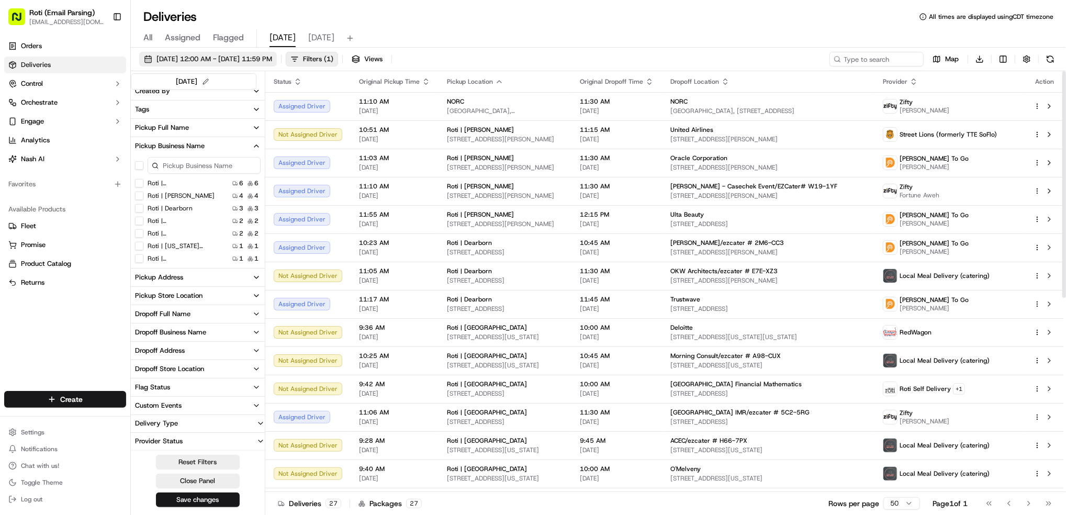
click at [208, 59] on span "09/17/2025 12:00 AM - 09/17/2025 11:59 PM" at bounding box center [214, 58] width 116 height 9
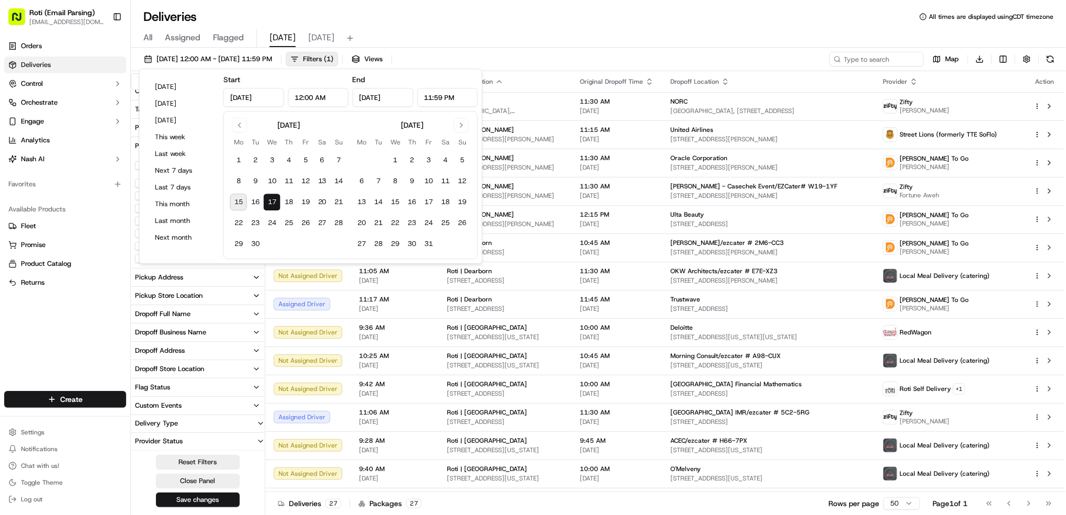
click at [237, 199] on button "15" at bounding box center [238, 202] width 17 height 17
type input "Sep 15, 2025"
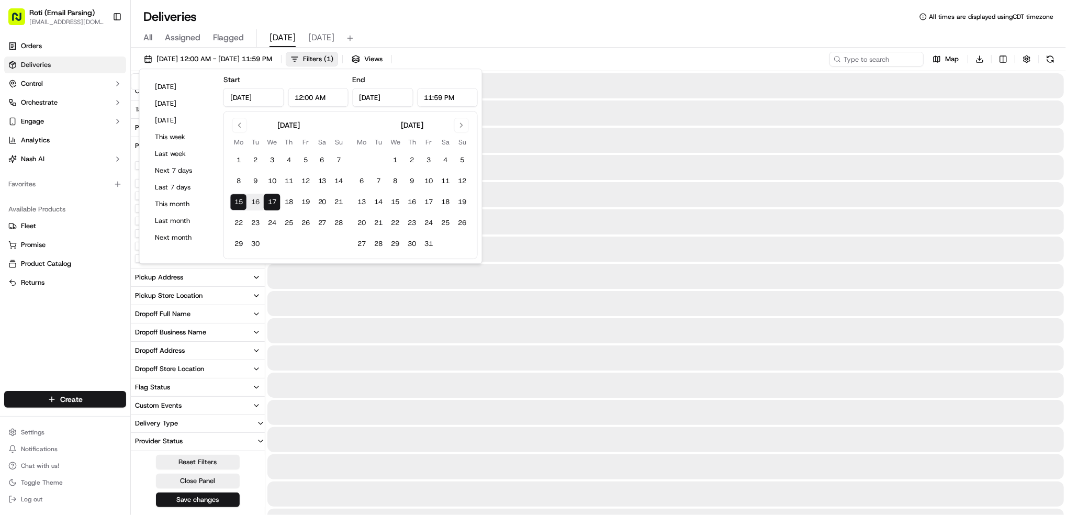
click at [240, 204] on button "15" at bounding box center [238, 202] width 17 height 17
type input "Sep 15, 2025"
click at [240, 204] on button "15" at bounding box center [238, 202] width 17 height 17
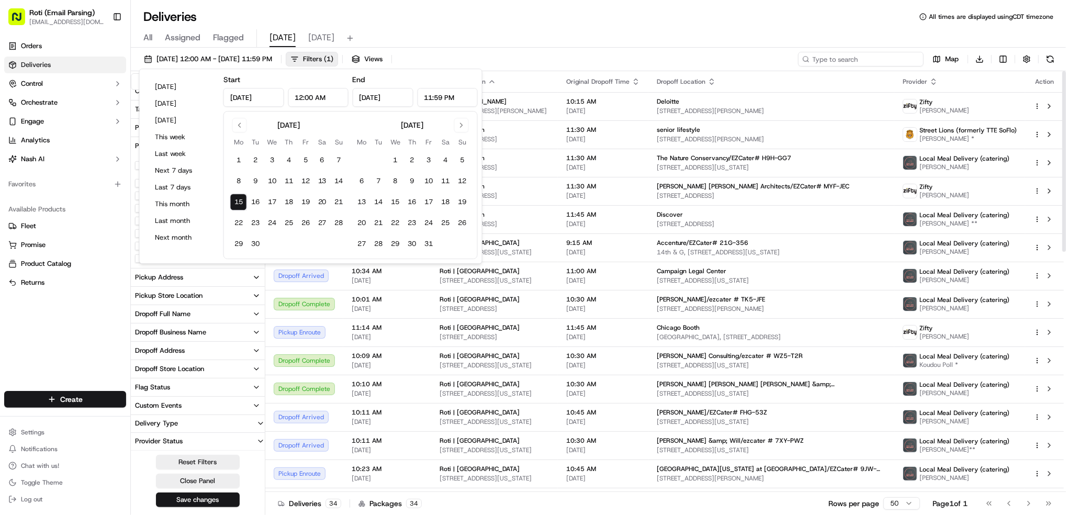
click at [888, 60] on input at bounding box center [861, 59] width 126 height 15
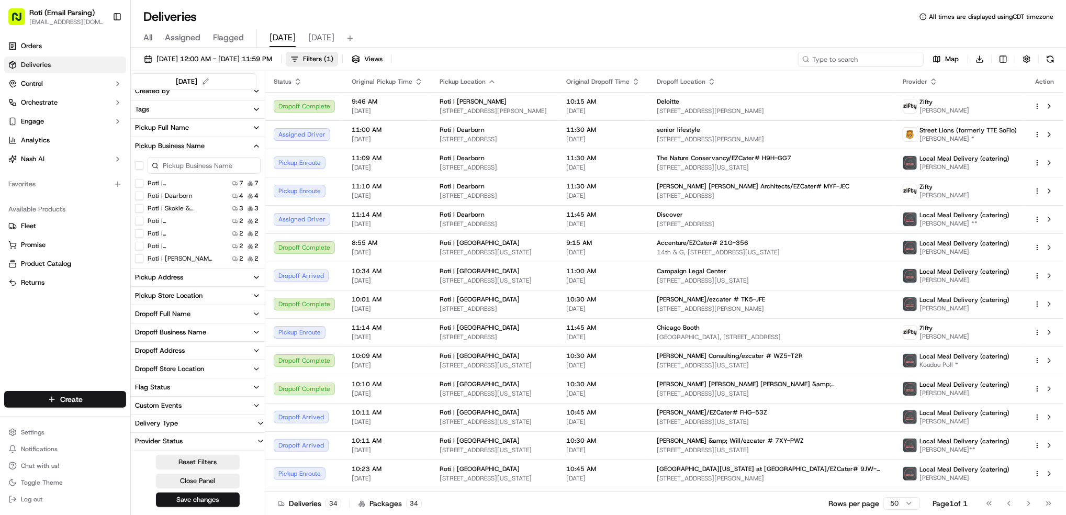
paste input "# WZ5-T2R"
type input "# WZ5-T2R"
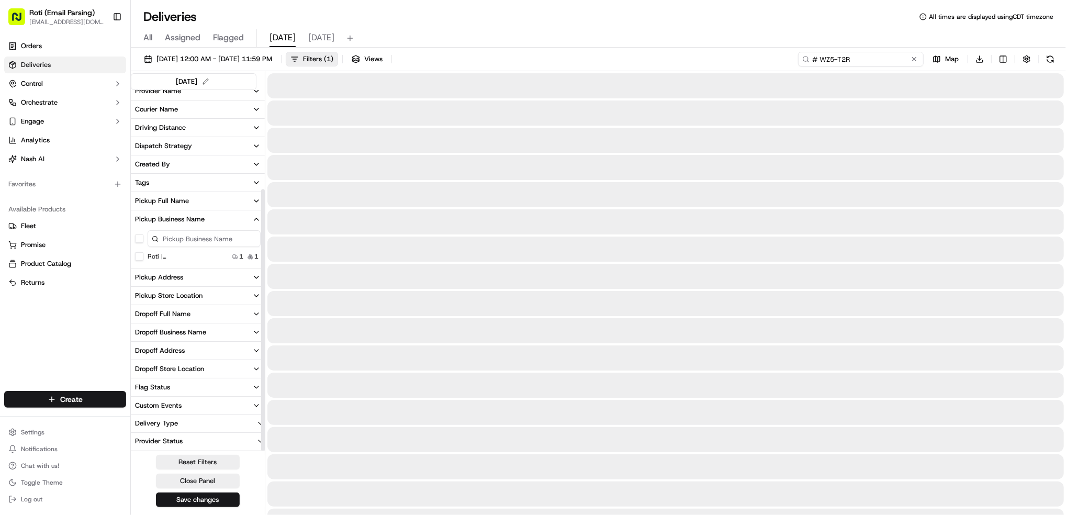
scroll to position [137, 0]
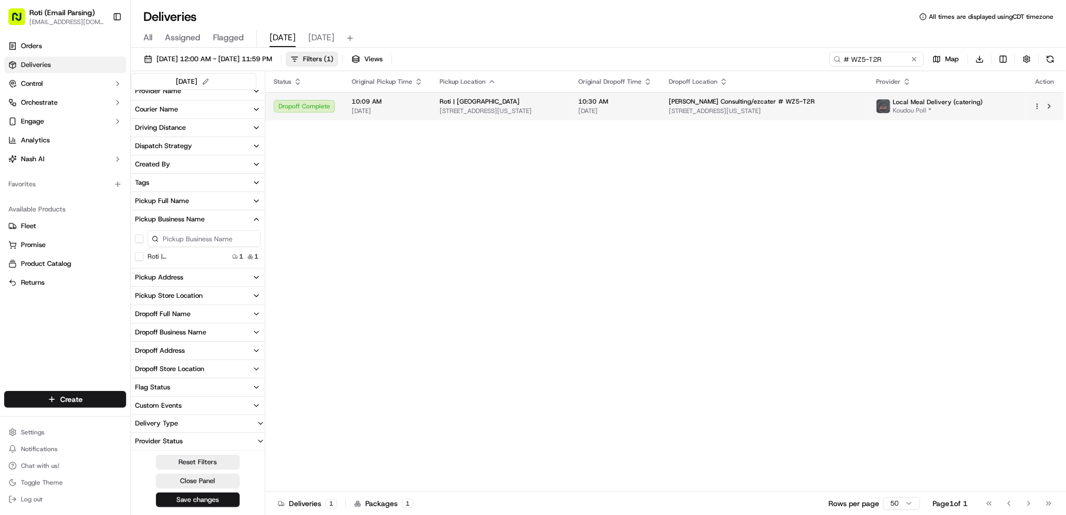
click at [1039, 103] on html "Roti (Email Parsing) jnavarro@roti.com Toggle Sidebar Orders Deliveries Control…" at bounding box center [533, 257] width 1066 height 515
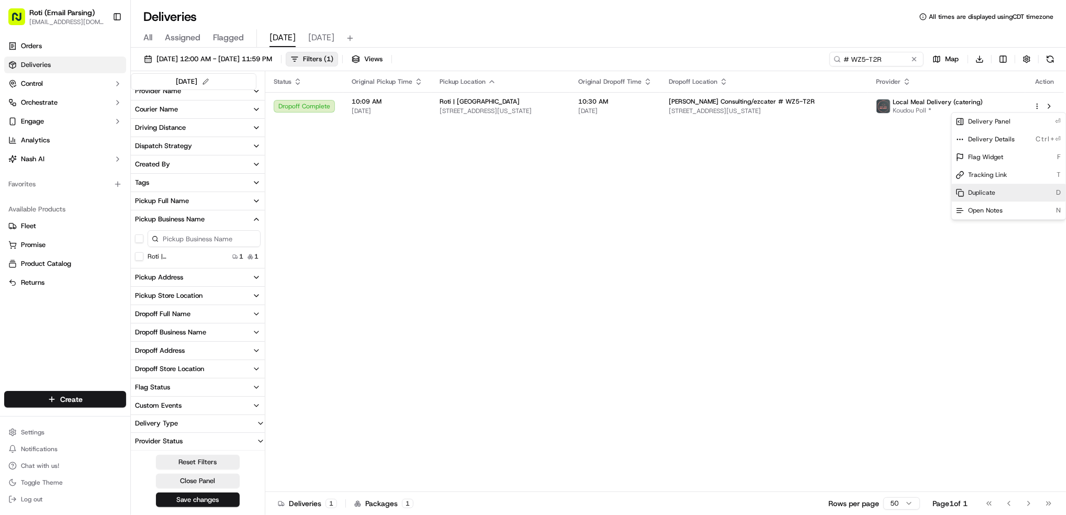
click at [1020, 192] on div "Duplicate D" at bounding box center [1009, 193] width 114 height 18
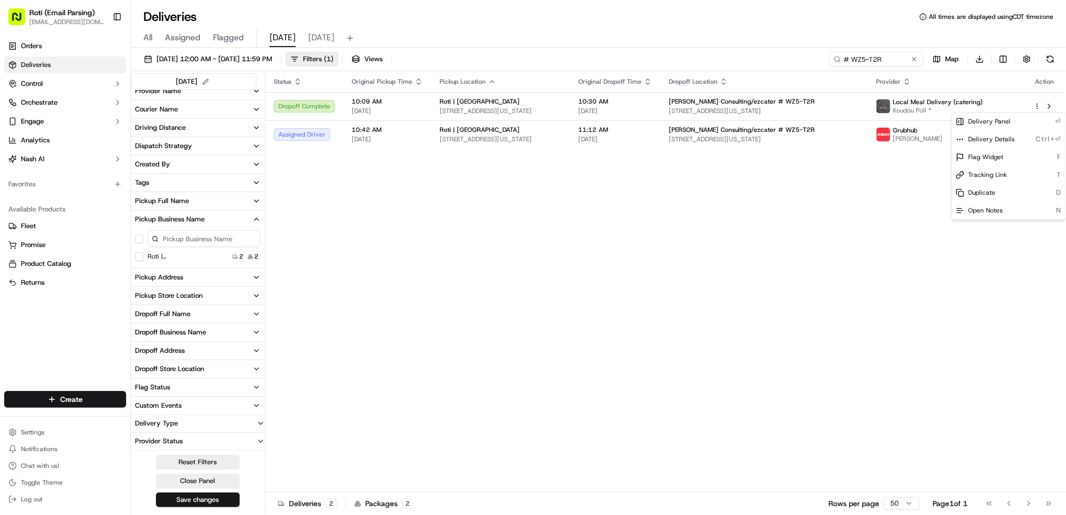
click at [645, 271] on html "Roti (Email Parsing) jnavarro@roti.com Toggle Sidebar Orders Deliveries Control…" at bounding box center [533, 257] width 1066 height 515
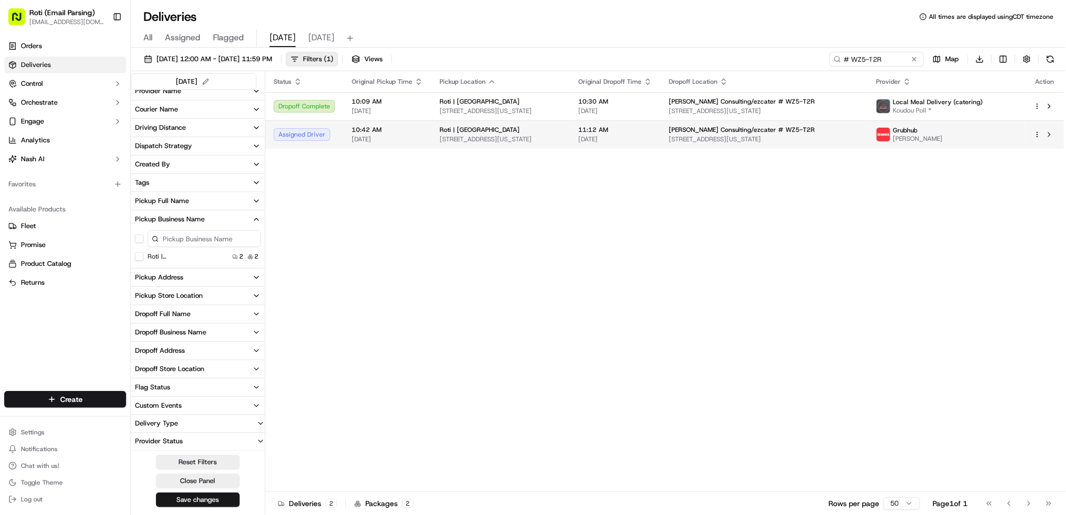
click at [1018, 135] on td "Grubhub David" at bounding box center [946, 134] width 157 height 28
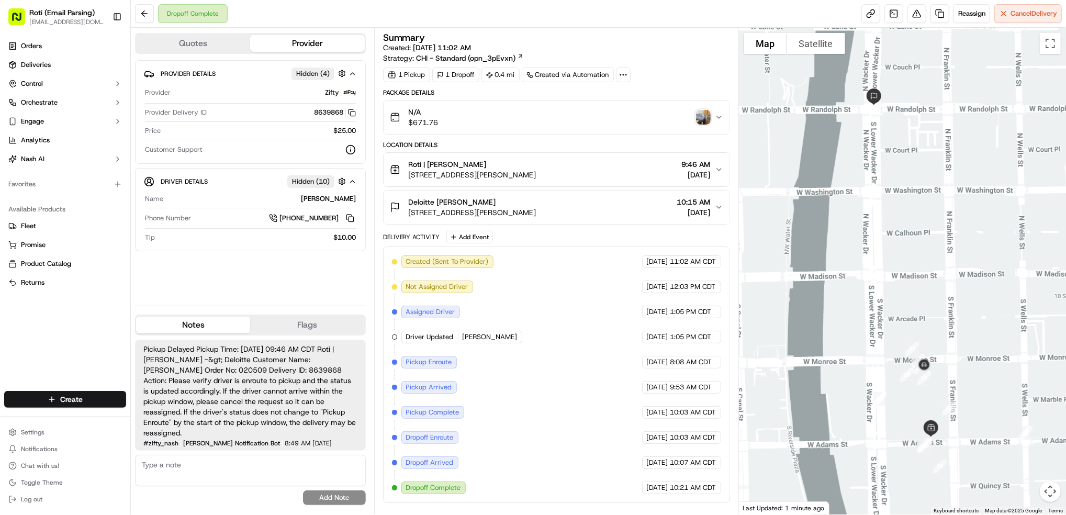
click at [706, 117] on img "button" at bounding box center [703, 117] width 15 height 15
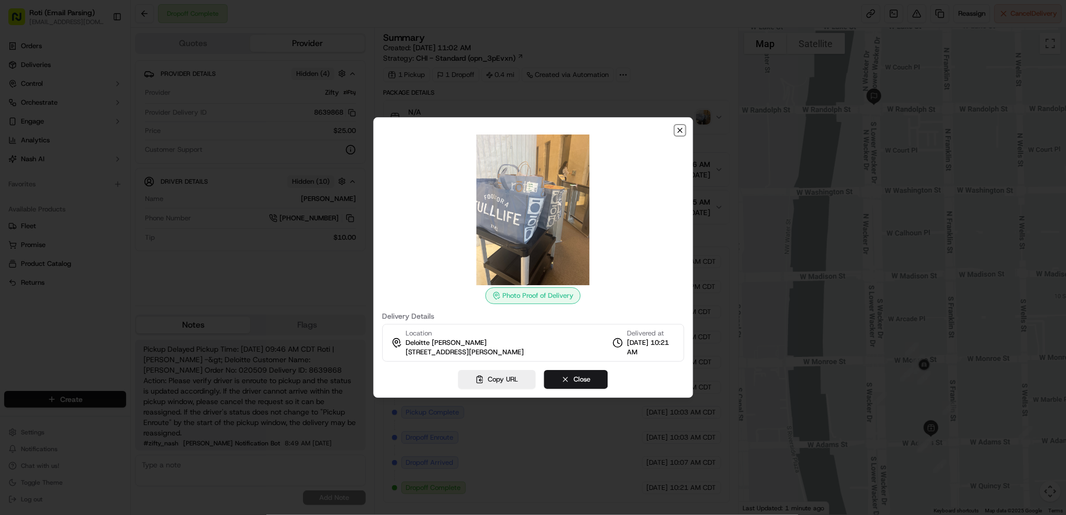
click at [677, 129] on icon "button" at bounding box center [680, 130] width 8 height 8
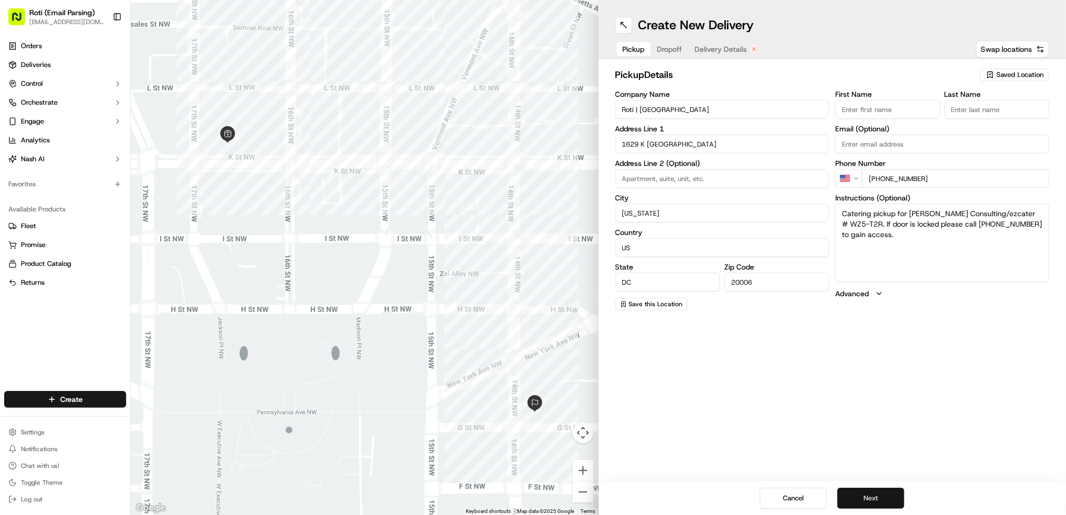
click at [881, 495] on button "Next" at bounding box center [870, 498] width 67 height 21
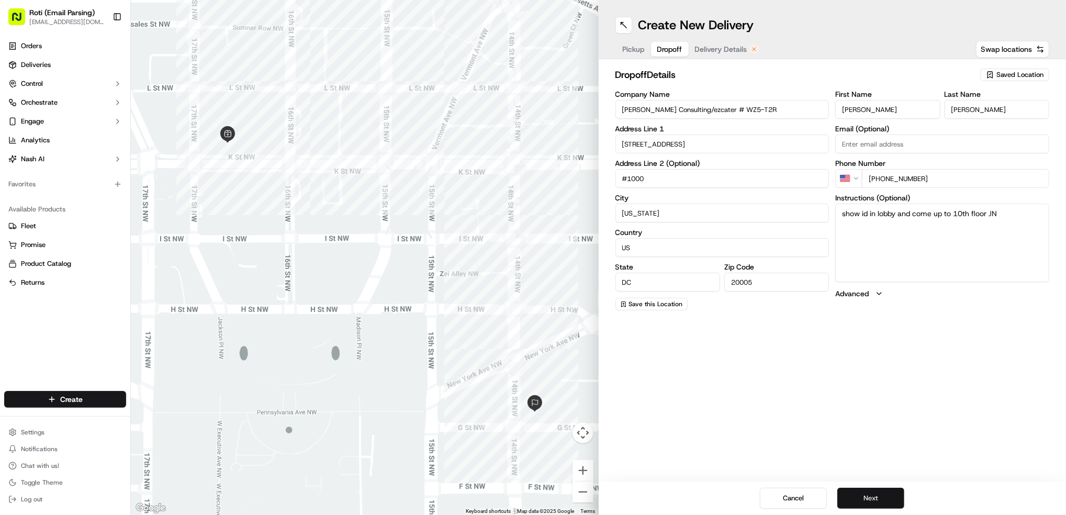
click at [865, 494] on button "Next" at bounding box center [870, 498] width 67 height 21
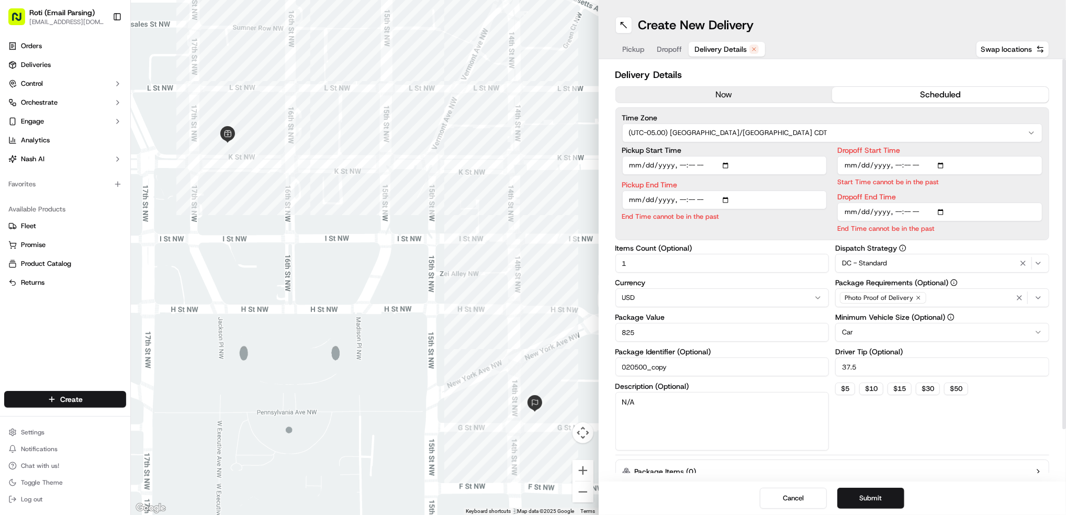
click at [723, 92] on button "now" at bounding box center [724, 95] width 217 height 16
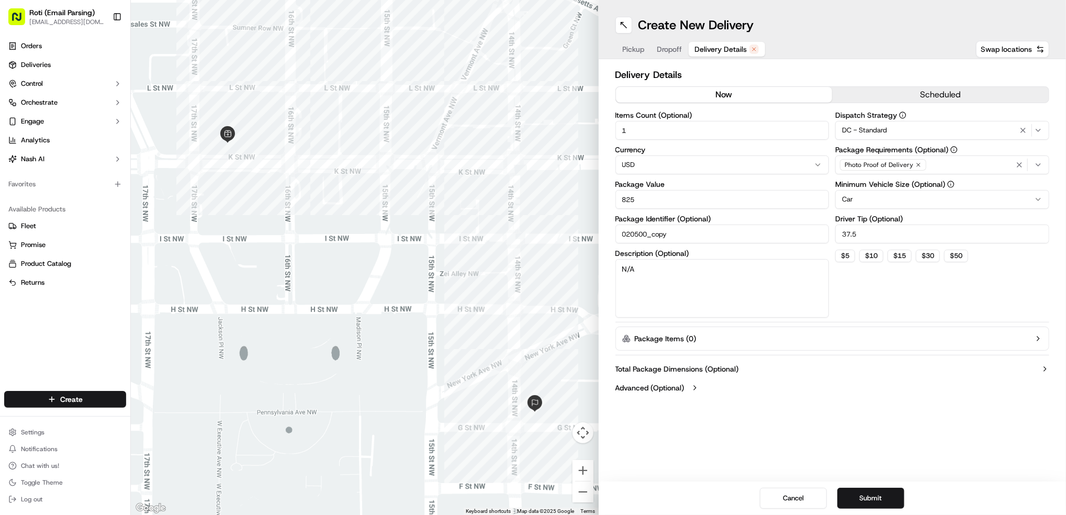
drag, startPoint x: 662, startPoint y: 201, endPoint x: 429, endPoint y: 178, distance: 234.0
click at [492, 185] on div "To navigate the map with touch gestures double-tap and hold your finger on the …" at bounding box center [598, 257] width 935 height 515
type input "60"
drag, startPoint x: 869, startPoint y: 232, endPoint x: 554, endPoint y: 162, distance: 322.1
click at [756, 224] on div "Items Count (Optional) 1 Currency USD Package Value 60 Package Identifier (Opti…" at bounding box center [832, 214] width 434 height 206
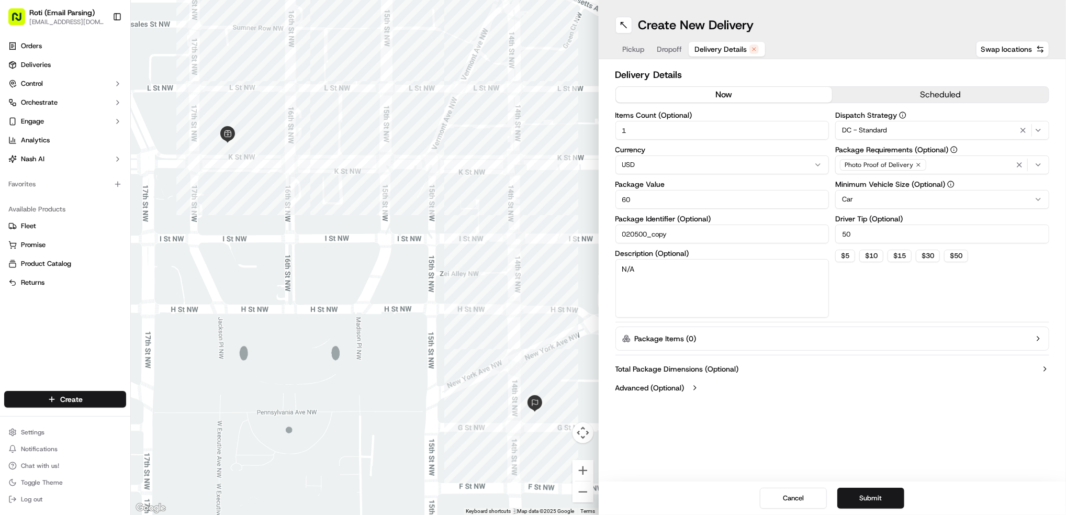
type input "50"
click at [956, 127] on div "DC - Standard" at bounding box center [942, 130] width 209 height 13
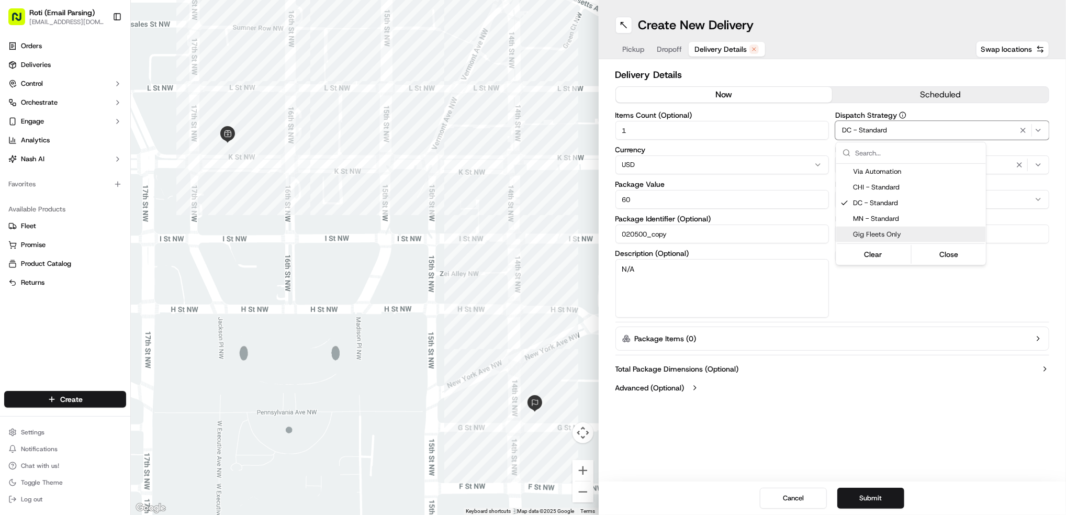
click at [893, 236] on span "Gig Fleets Only" at bounding box center [917, 234] width 129 height 9
click at [877, 320] on html "Roti (Email Parsing) jnavarro@roti.com Toggle Sidebar Orders Deliveries Control…" at bounding box center [533, 257] width 1066 height 515
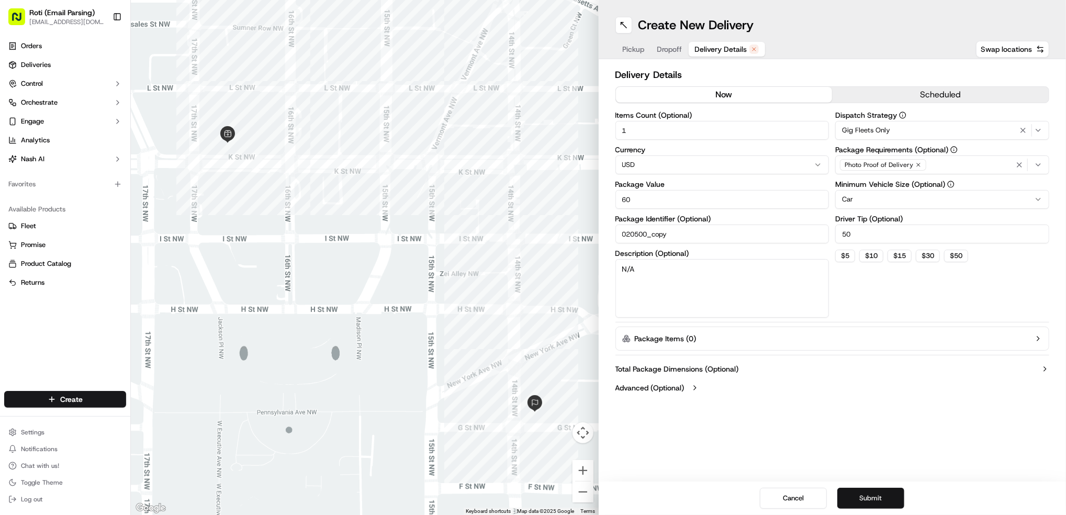
click at [886, 496] on button "Submit" at bounding box center [870, 498] width 67 height 21
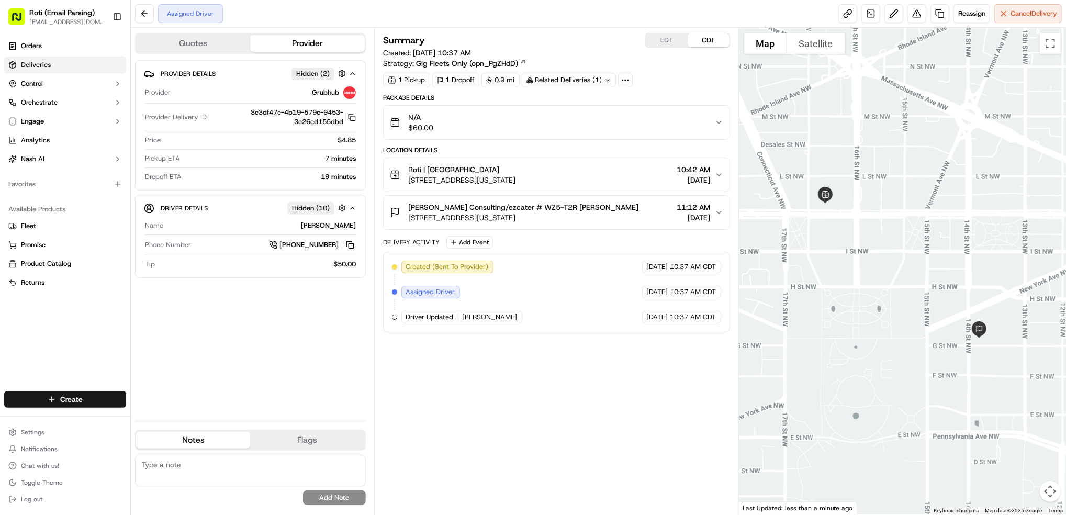
click at [55, 63] on link "Deliveries" at bounding box center [65, 65] width 122 height 17
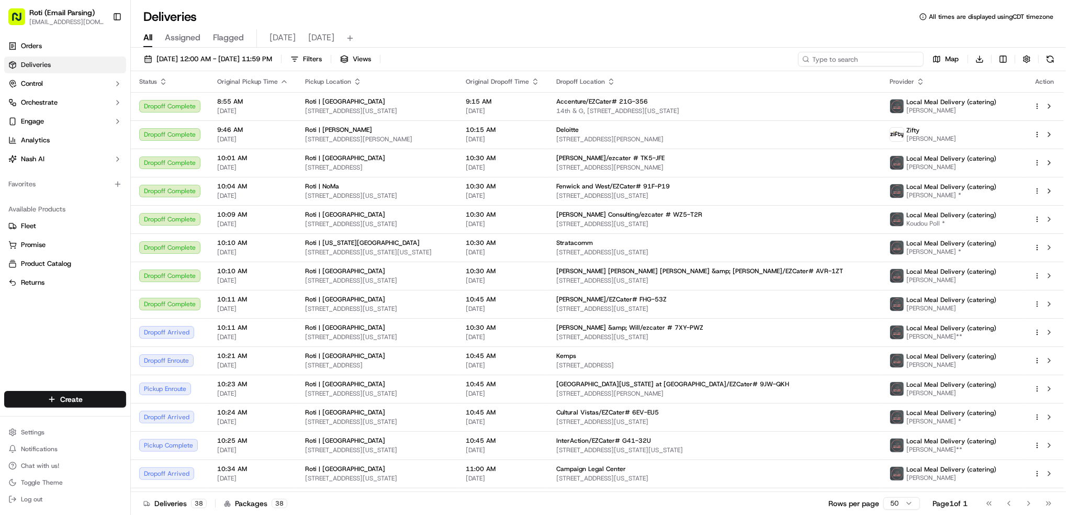
click at [875, 57] on input at bounding box center [861, 59] width 126 height 15
paste input "# AQ6-AFY"
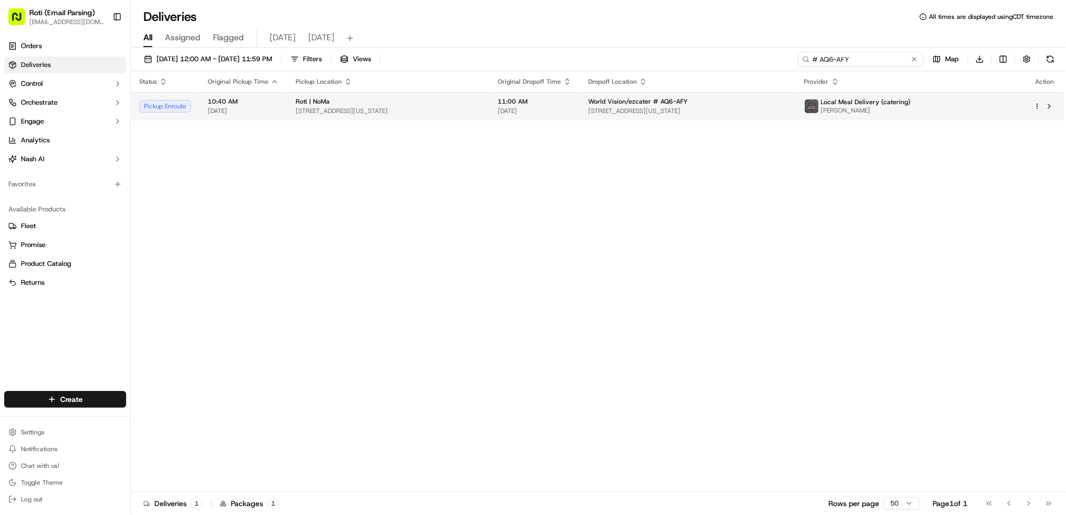
type input "# AQ6-AFY"
click at [911, 102] on span "Local Meal Delivery (catering)" at bounding box center [866, 102] width 90 height 8
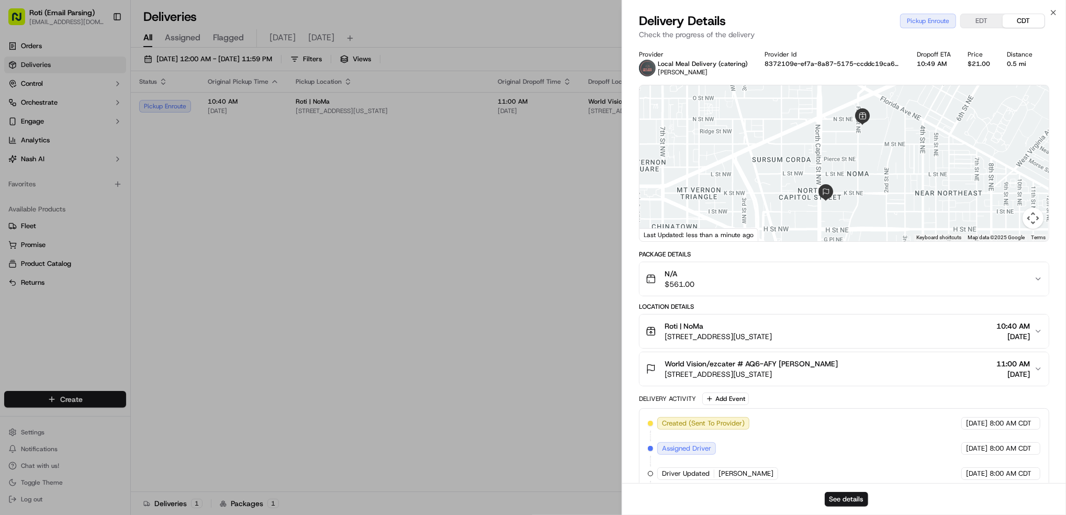
scroll to position [70, 0]
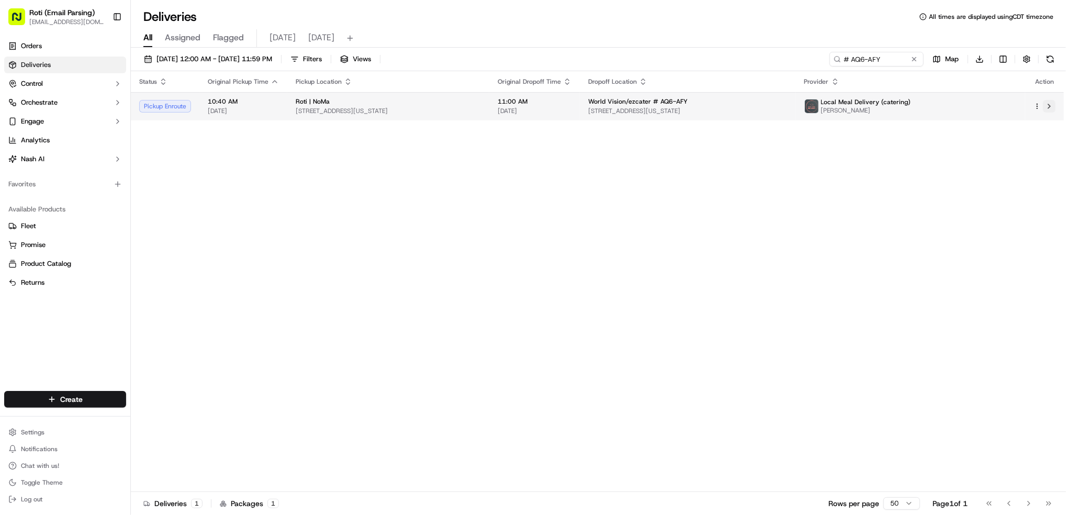
click at [1049, 106] on button at bounding box center [1049, 106] width 13 height 13
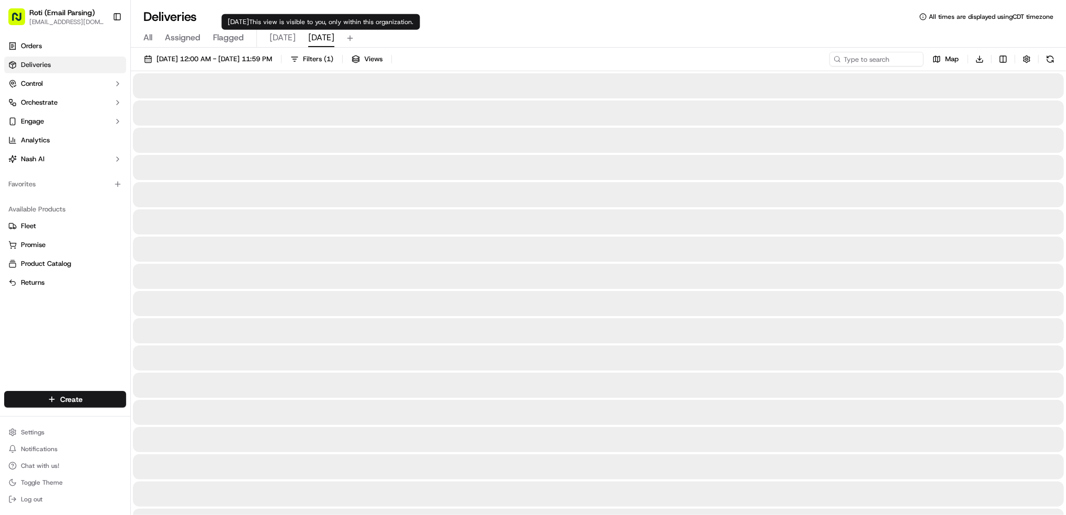
click at [334, 38] on span "tomorrow" at bounding box center [321, 37] width 26 height 13
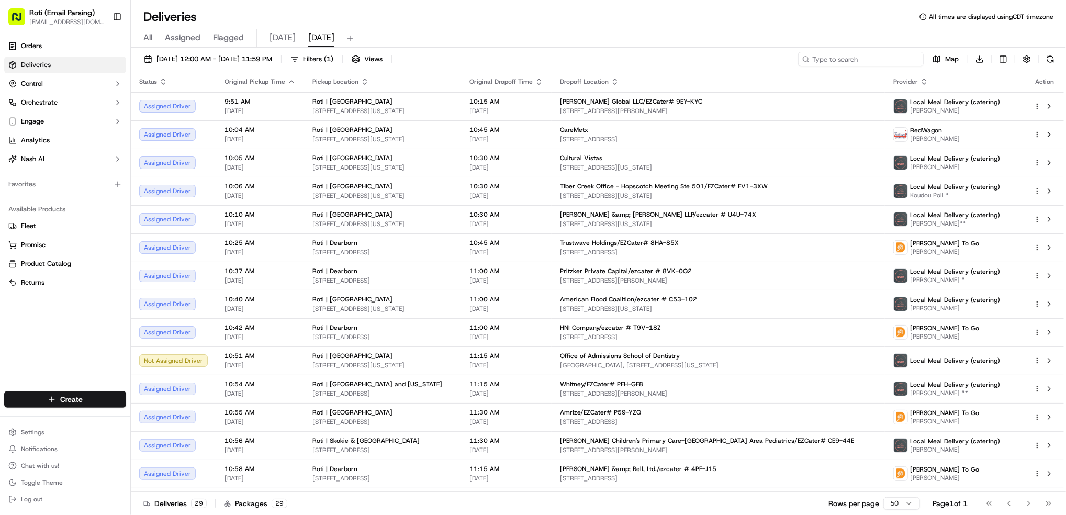
click at [890, 58] on input at bounding box center [861, 59] width 126 height 15
paste input "Hailey Gaba/grub hub #88773106 &mdash; 2091042"
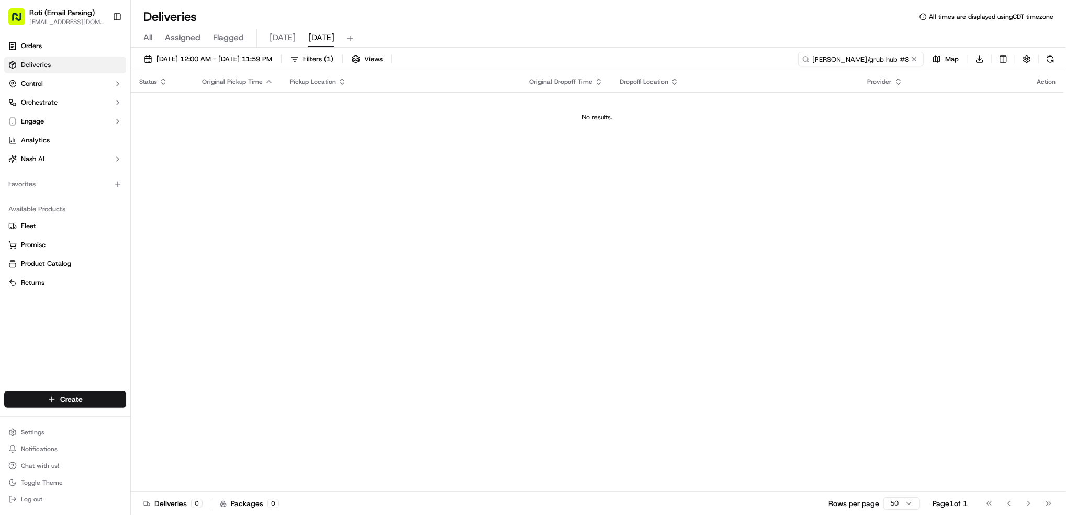
type input "Hailey Gaba/grub hub #88773106 &mdash; 2091042"
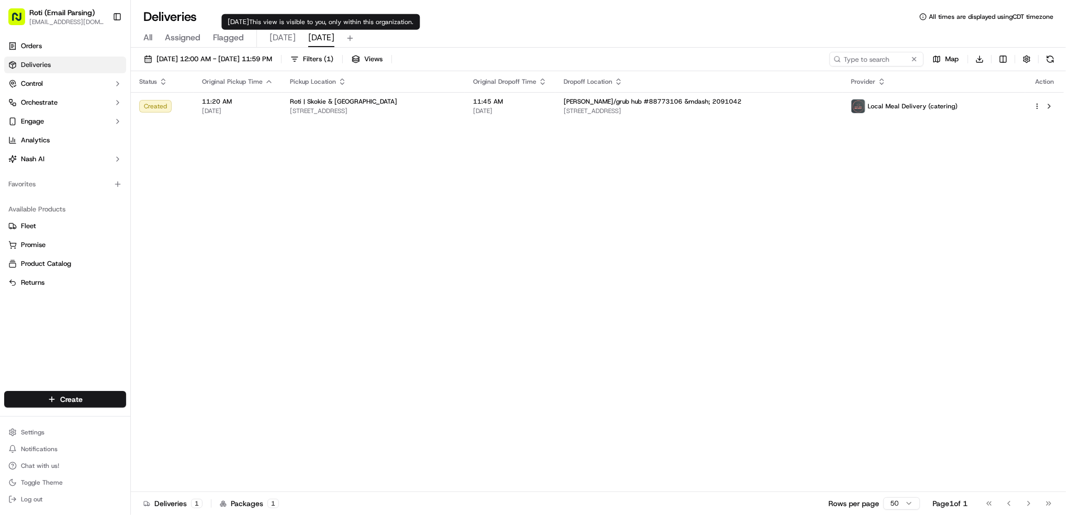
click at [280, 38] on span "today" at bounding box center [282, 37] width 26 height 13
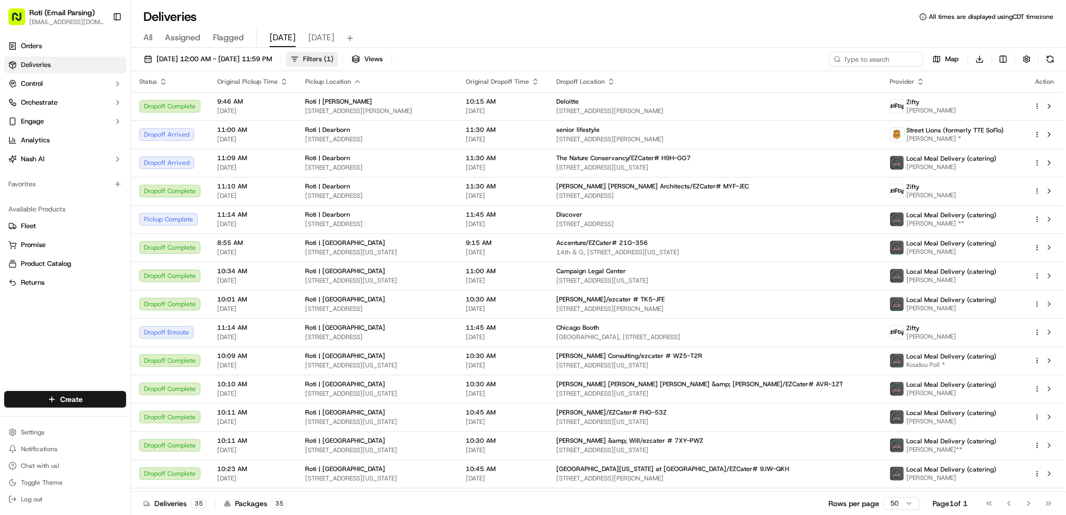
click at [333, 61] on span "Filters ( 1 )" at bounding box center [318, 58] width 30 height 9
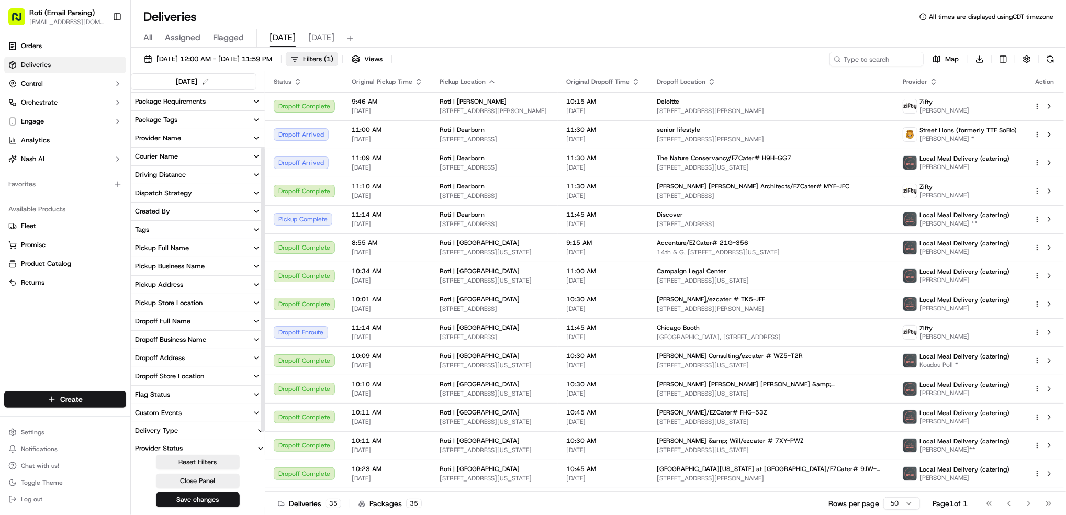
scroll to position [97, 0]
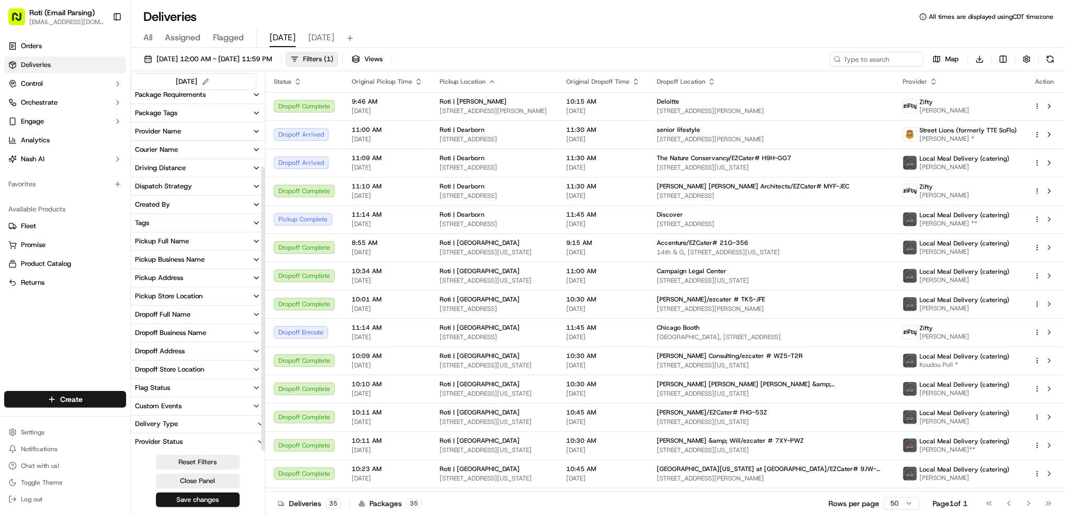
click at [193, 255] on div "Pickup Business Name" at bounding box center [170, 259] width 70 height 9
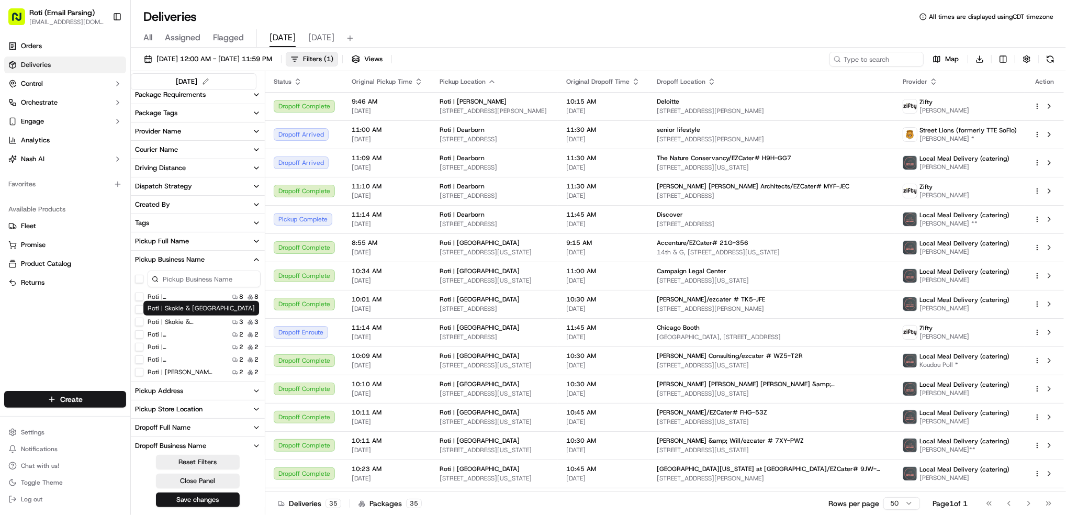
click at [207, 323] on label "Roti | Skokie & [GEOGRAPHIC_DATA]" at bounding box center [181, 322] width 67 height 8
click at [143, 323] on Dundee "Roti | Skokie & [GEOGRAPHIC_DATA]" at bounding box center [139, 322] width 8 height 8
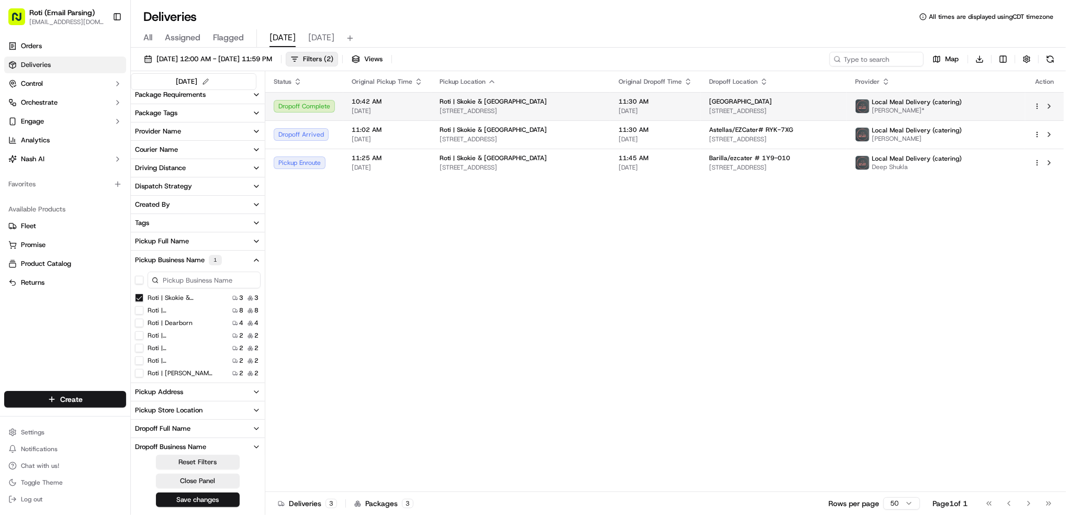
click at [1032, 105] on td at bounding box center [1044, 106] width 39 height 28
click at [1056, 109] on td at bounding box center [1044, 106] width 39 height 28
click at [1028, 106] on td at bounding box center [1044, 106] width 39 height 28
click at [1049, 103] on button at bounding box center [1049, 106] width 13 height 13
click at [1050, 110] on button at bounding box center [1049, 106] width 13 height 13
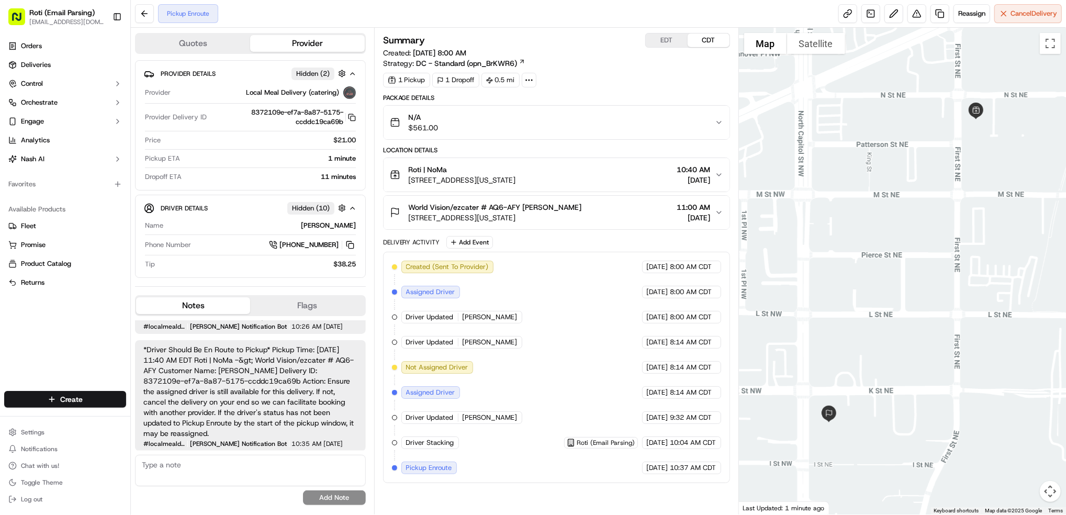
drag, startPoint x: 574, startPoint y: 204, endPoint x: 404, endPoint y: 200, distance: 169.6
click at [404, 200] on button "World Vision/ezcater # AQ6-AFY Natalia Cipolla 999 North Capitol St NE, Washing…" at bounding box center [557, 212] width 346 height 33
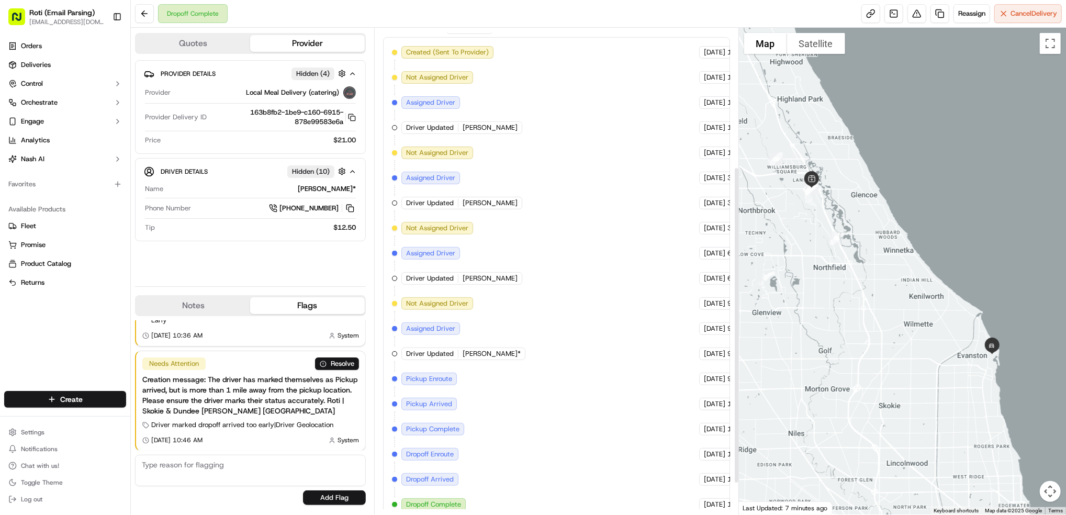
scroll to position [262, 0]
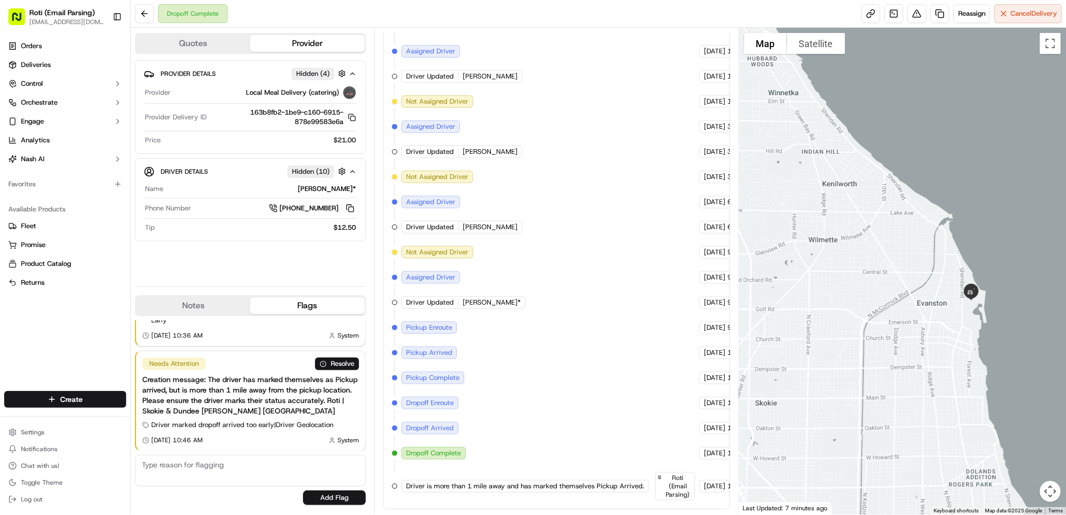
drag, startPoint x: 994, startPoint y: 354, endPoint x: 914, endPoint y: 331, distance: 82.8
click at [914, 331] on div at bounding box center [902, 271] width 327 height 487
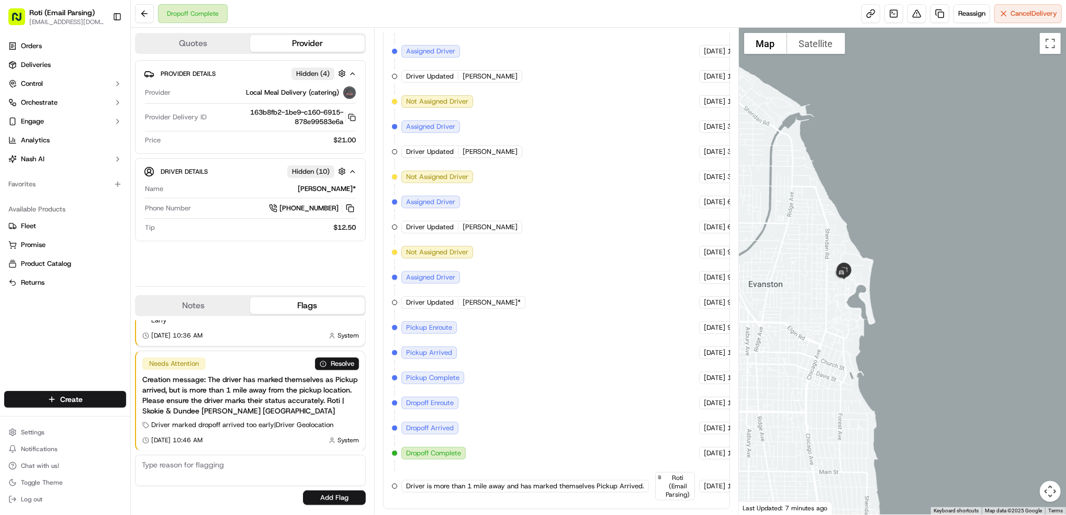
drag, startPoint x: 871, startPoint y: 256, endPoint x: 1016, endPoint y: 260, distance: 144.5
click at [1016, 260] on div at bounding box center [902, 271] width 327 height 487
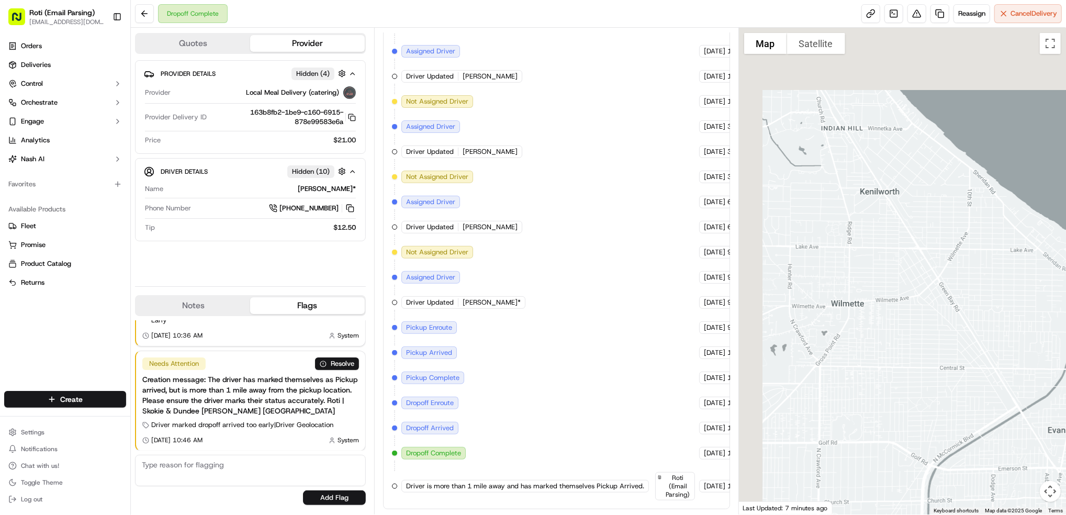
drag, startPoint x: 1013, startPoint y: 381, endPoint x: 1068, endPoint y: 501, distance: 131.8
click at [1065, 501] on html "Roti (Email Parsing) jnavarro@roti.com Toggle Sidebar Orders Deliveries Control…" at bounding box center [533, 257] width 1066 height 515
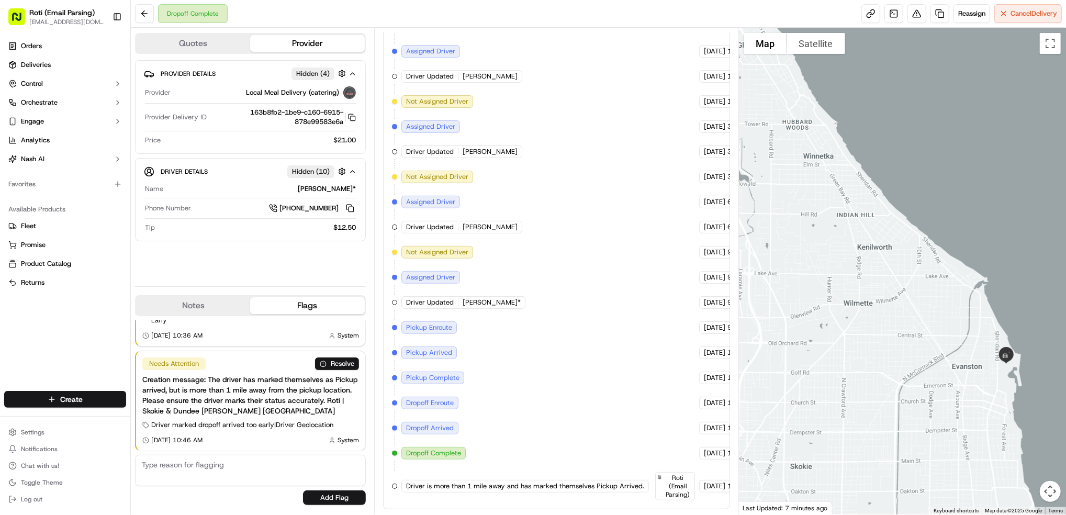
drag, startPoint x: 551, startPoint y: 234, endPoint x: 749, endPoint y: 238, distance: 198.3
click at [553, 234] on div "Created (Sent To Provider) Local Meal Delivery (catering) 09/12/2025 12:35 PM C…" at bounding box center [556, 247] width 329 height 505
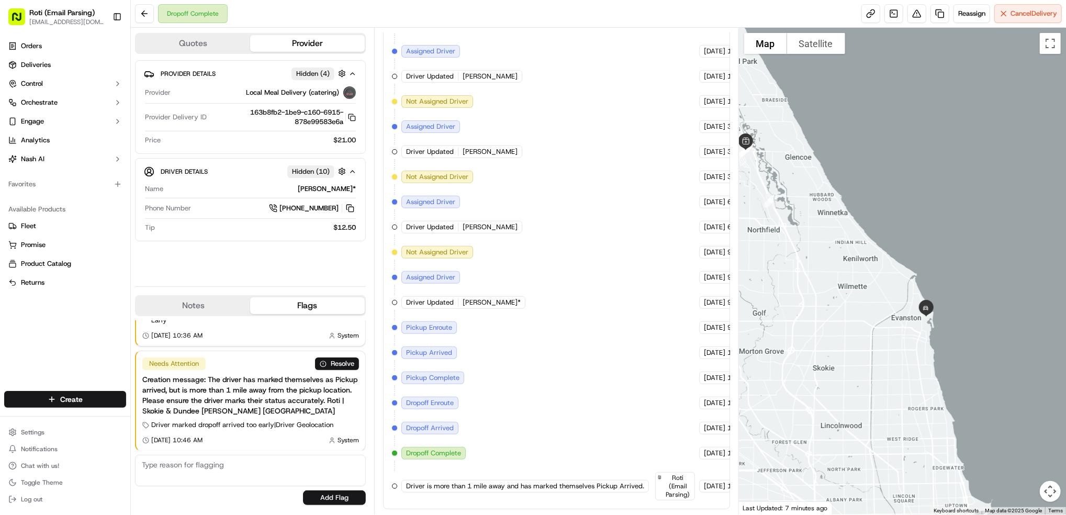
scroll to position [0, 0]
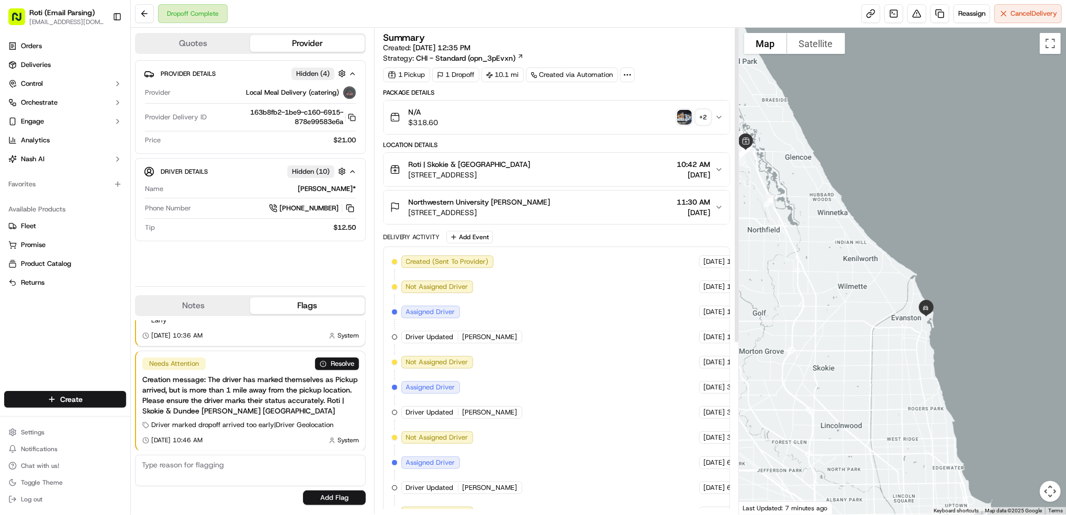
click at [681, 122] on img "button" at bounding box center [684, 117] width 15 height 15
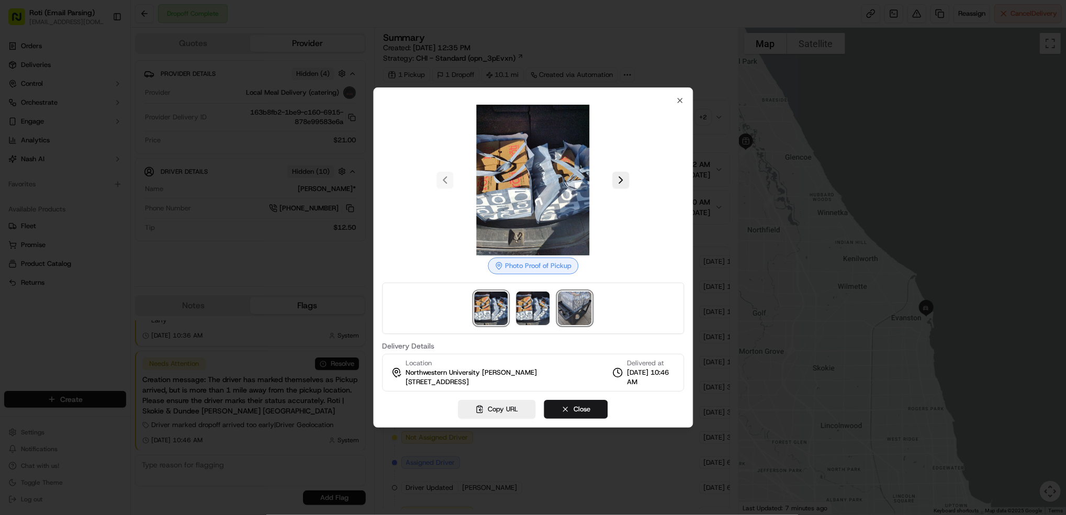
click at [572, 307] on img at bounding box center [574, 307] width 33 height 33
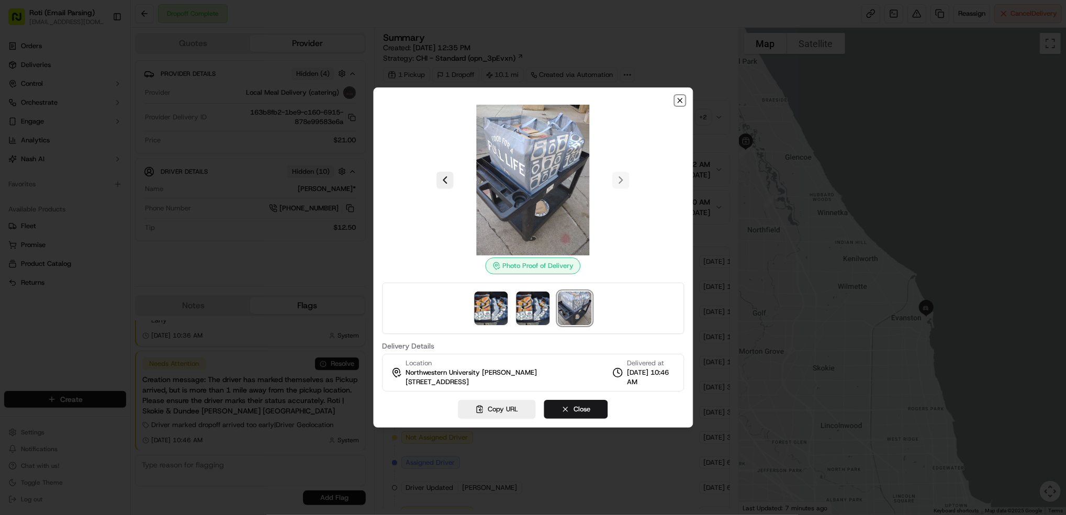
click at [676, 99] on icon "button" at bounding box center [680, 100] width 8 height 8
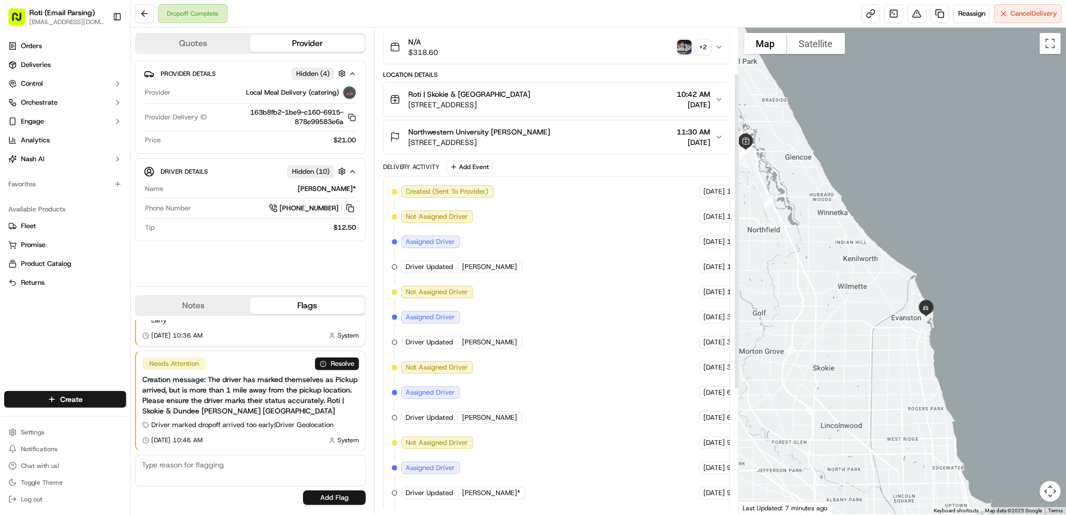
scroll to position [262, 0]
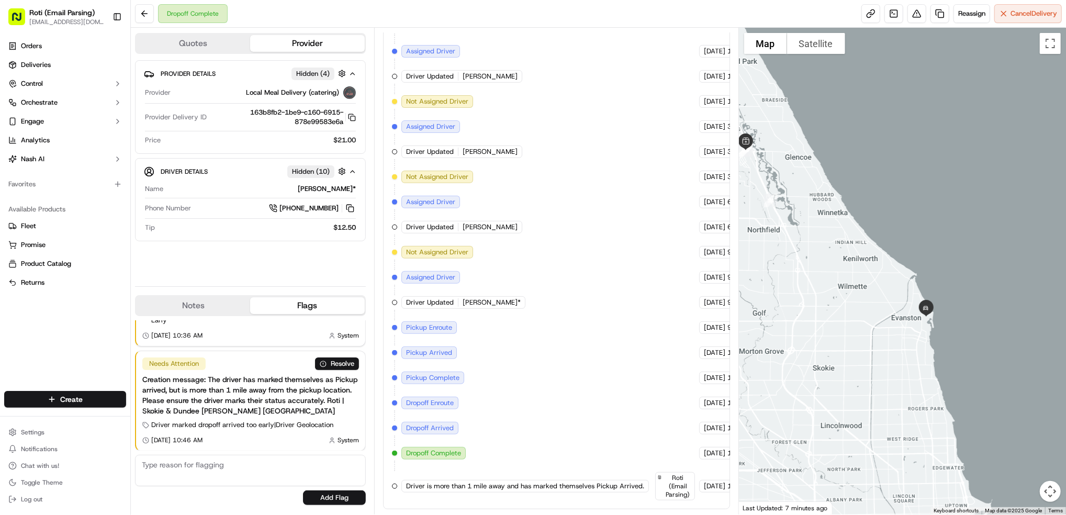
click at [545, 347] on div "Created (Sent To Provider) Local Meal Delivery (catering) 09/12/2025 12:35 PM C…" at bounding box center [556, 247] width 329 height 505
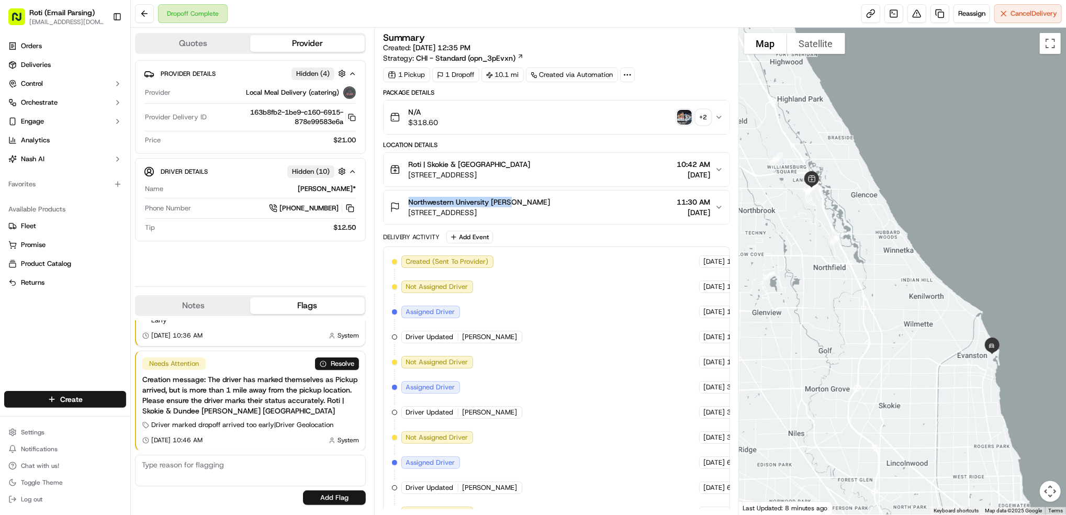
drag, startPoint x: 519, startPoint y: 197, endPoint x: 406, endPoint y: 198, distance: 113.0
click at [406, 198] on div "[GEOGRAPHIC_DATA] [PERSON_NAME] [STREET_ADDRESS]" at bounding box center [470, 207] width 161 height 21
copy span "Northwestern University [PERSON_NAME]"
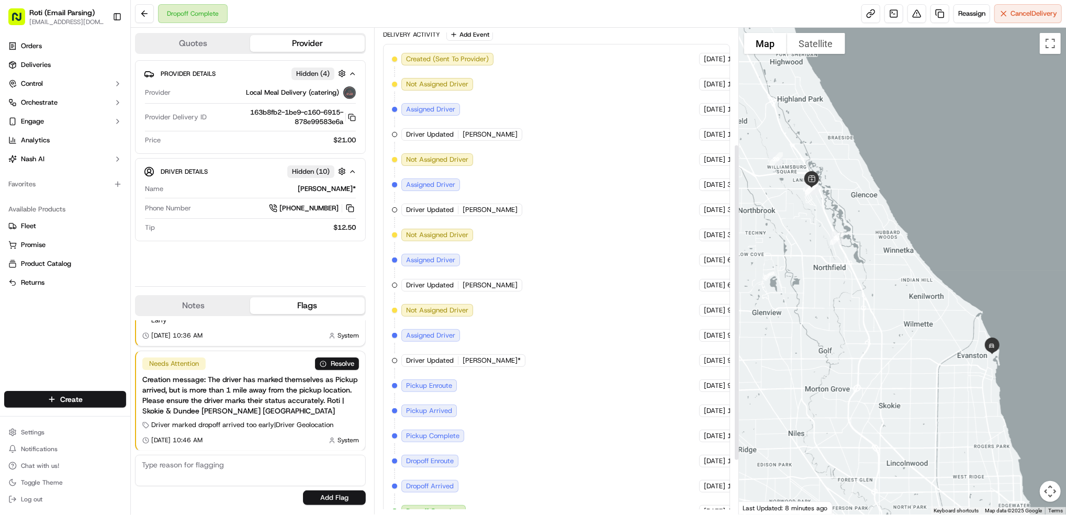
scroll to position [209, 0]
